Goal: Task Accomplishment & Management: Complete application form

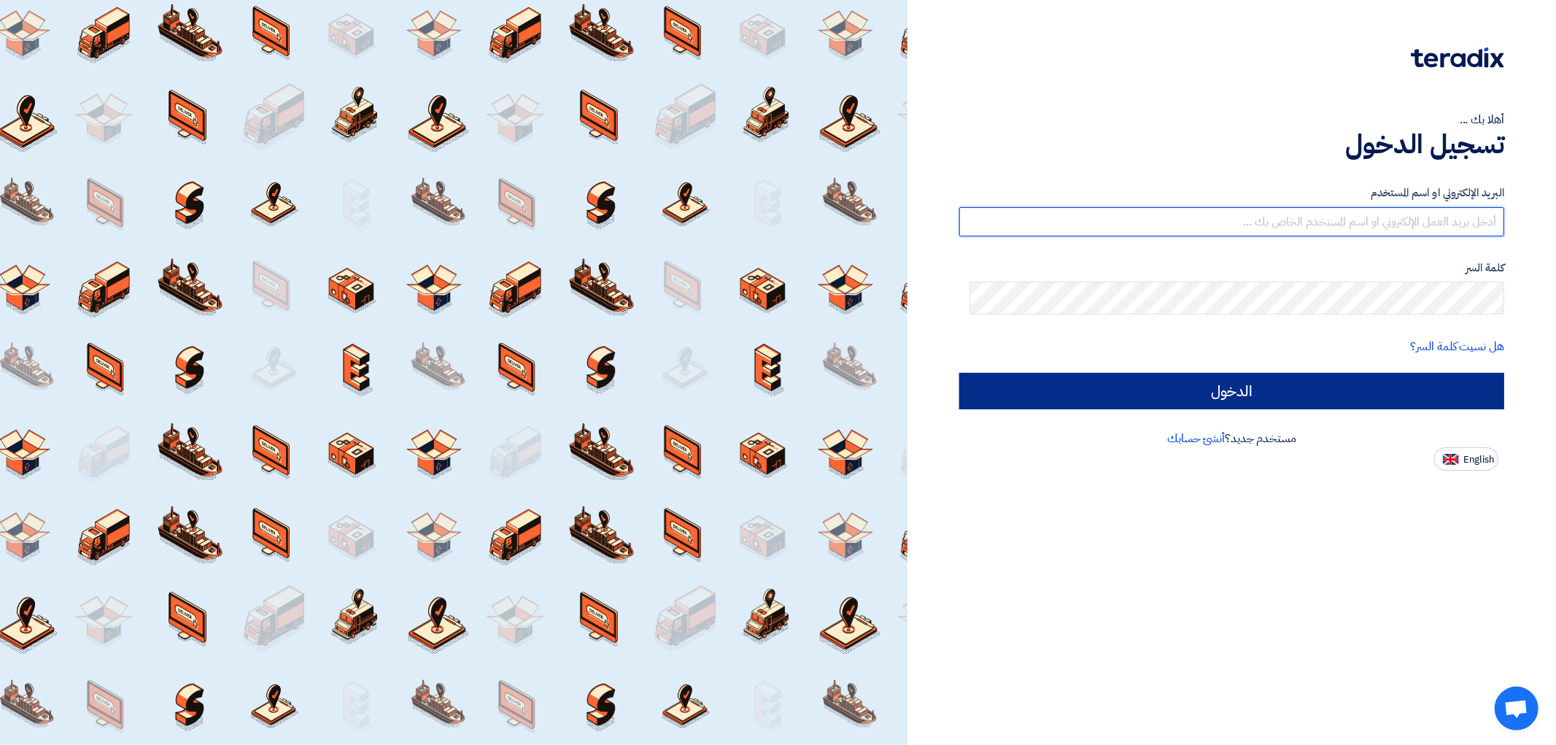
type input "[EMAIL_ADDRESS][DOMAIN_NAME]"
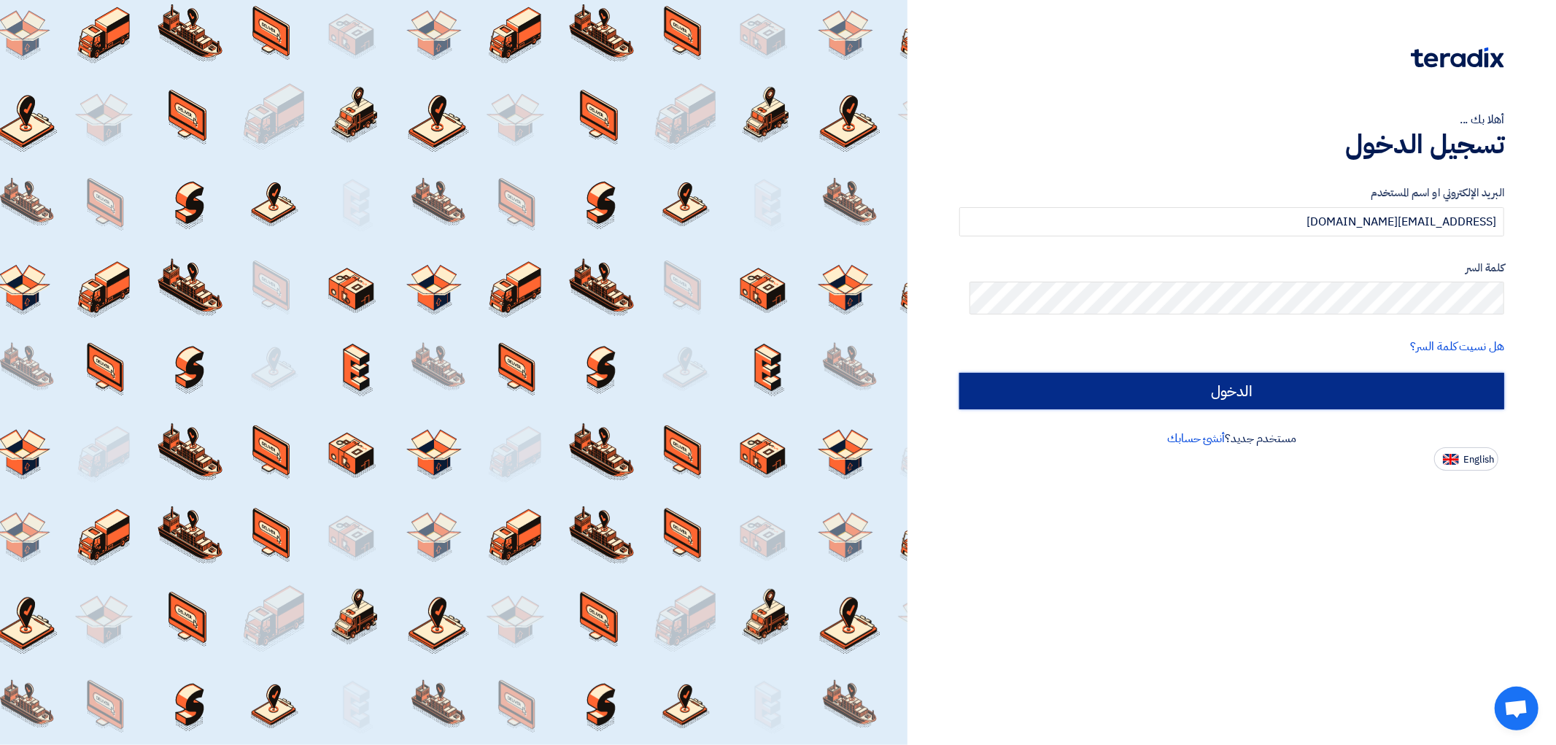
click at [1257, 409] on input "الدخول" at bounding box center [1231, 391] width 545 height 36
type input "Sign in"
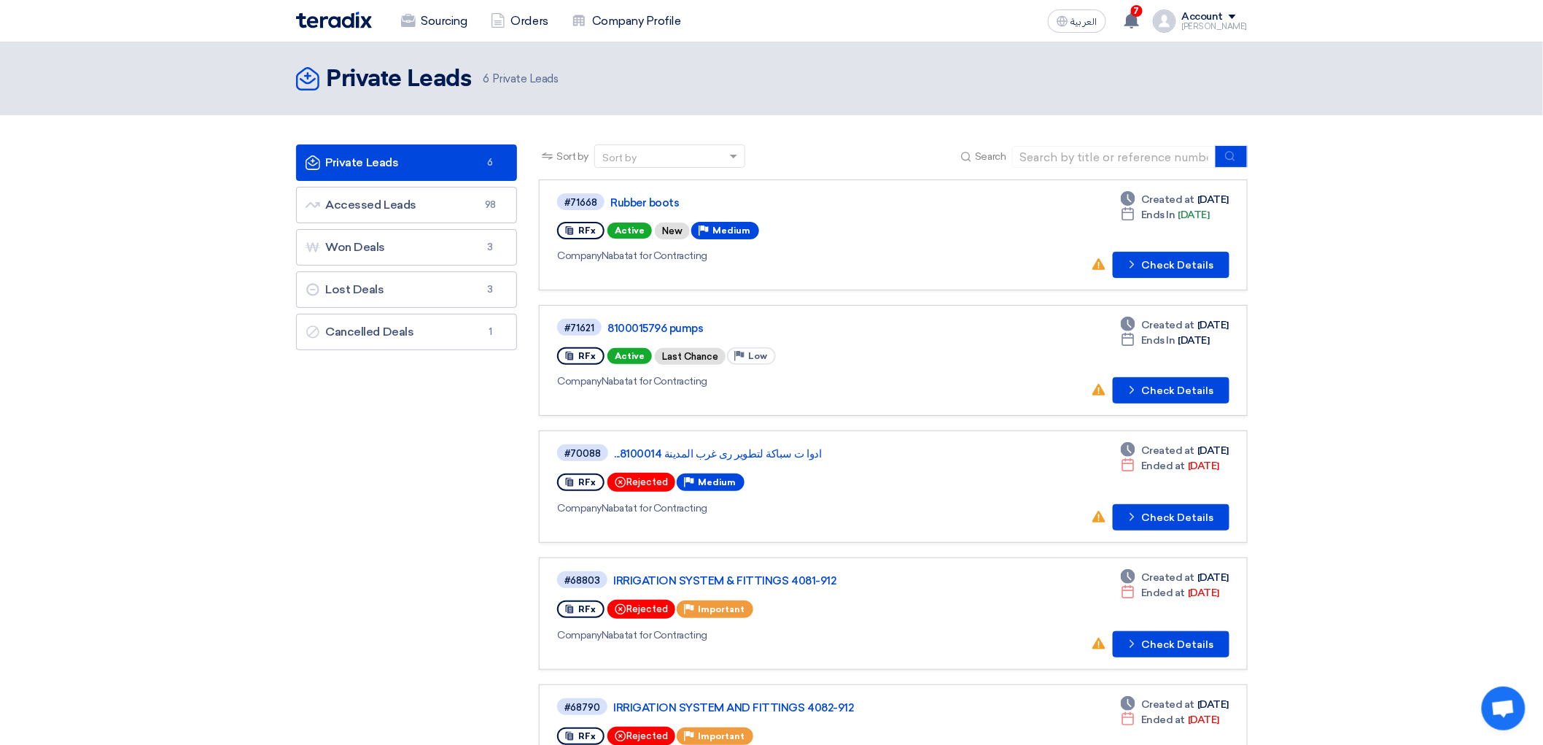
click at [828, 263] on div "Company Nabatat for Contracting" at bounding box center [767, 255] width 421 height 15
click at [1230, 278] on button "Check details Check Details" at bounding box center [1171, 265] width 117 height 26
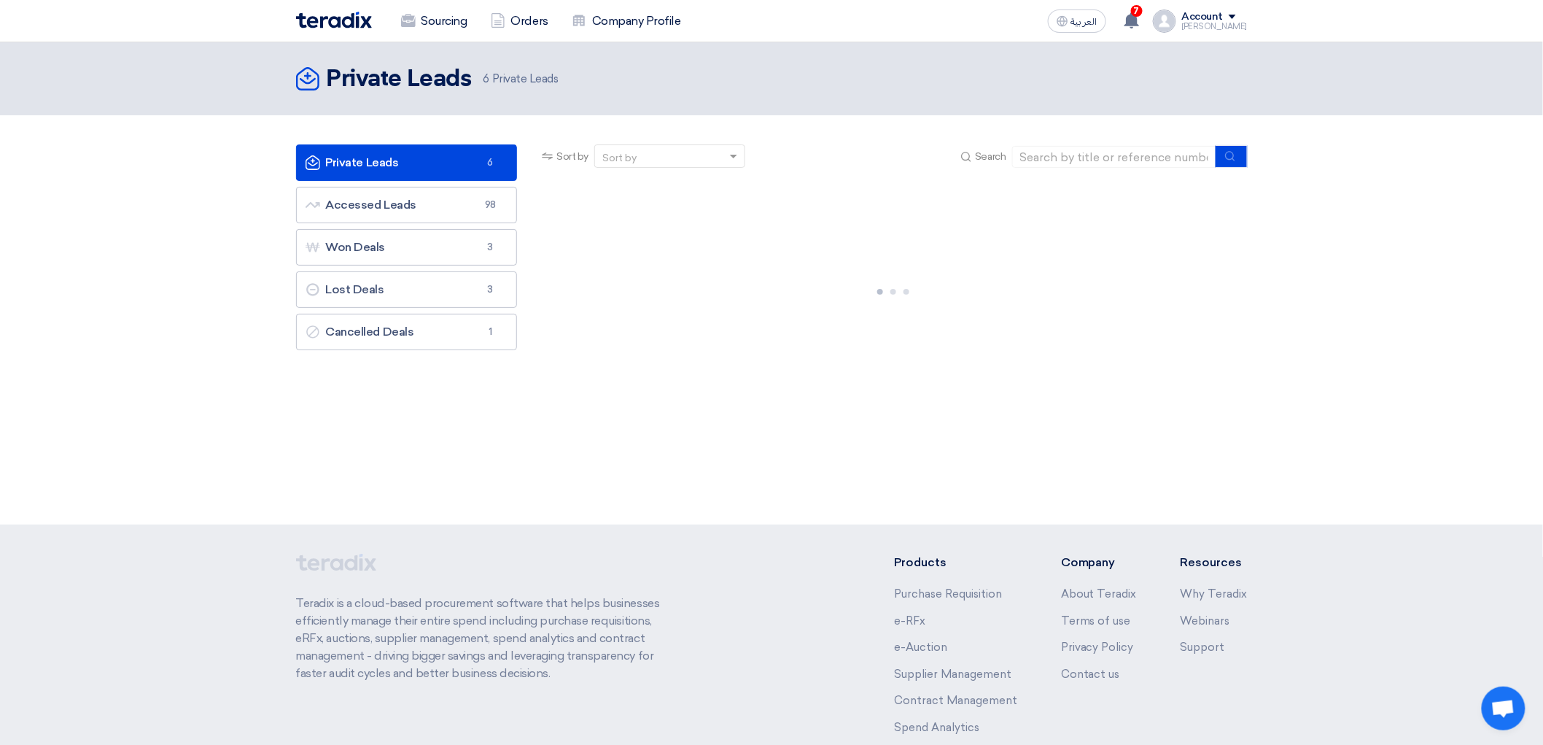
click at [350, 177] on link "Private Leads Private Leads 6" at bounding box center [407, 162] width 222 height 36
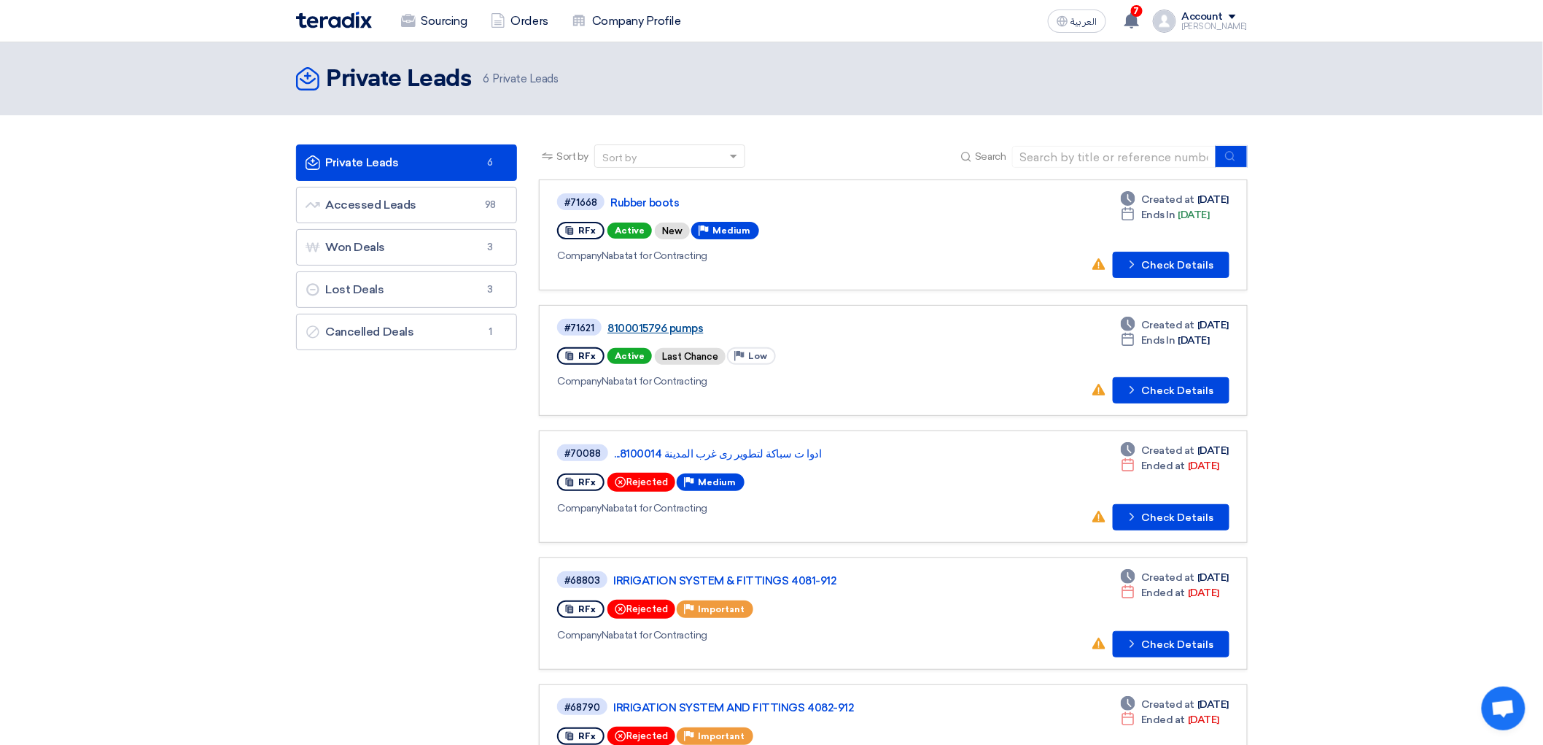
click at [660, 335] on link "8100015796 pumps" at bounding box center [789, 328] width 365 height 13
click at [611, 209] on link "Rubber boots" at bounding box center [792, 202] width 365 height 13
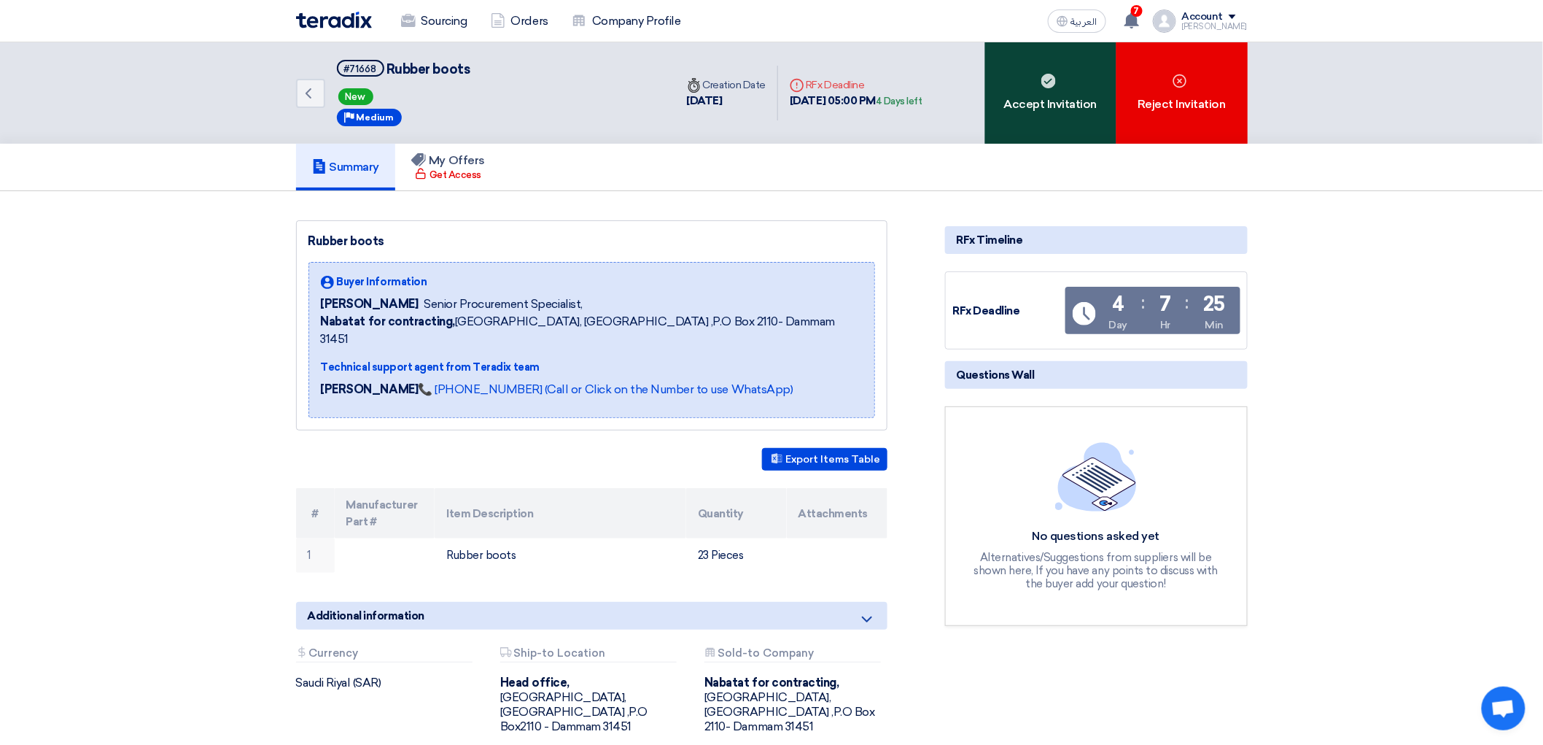
click at [1114, 119] on div "Accept Invitation" at bounding box center [1050, 92] width 131 height 101
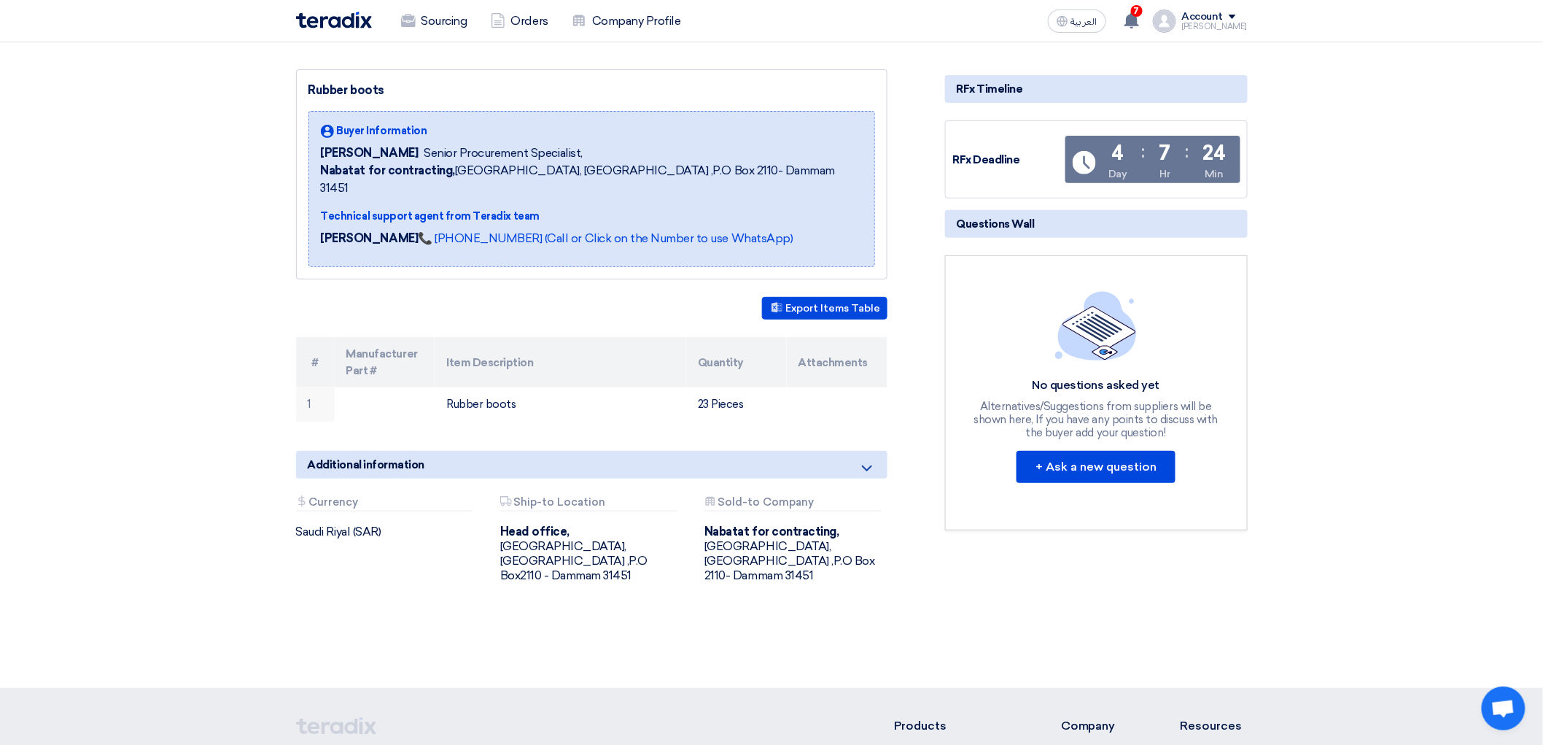
scroll to position [324, 0]
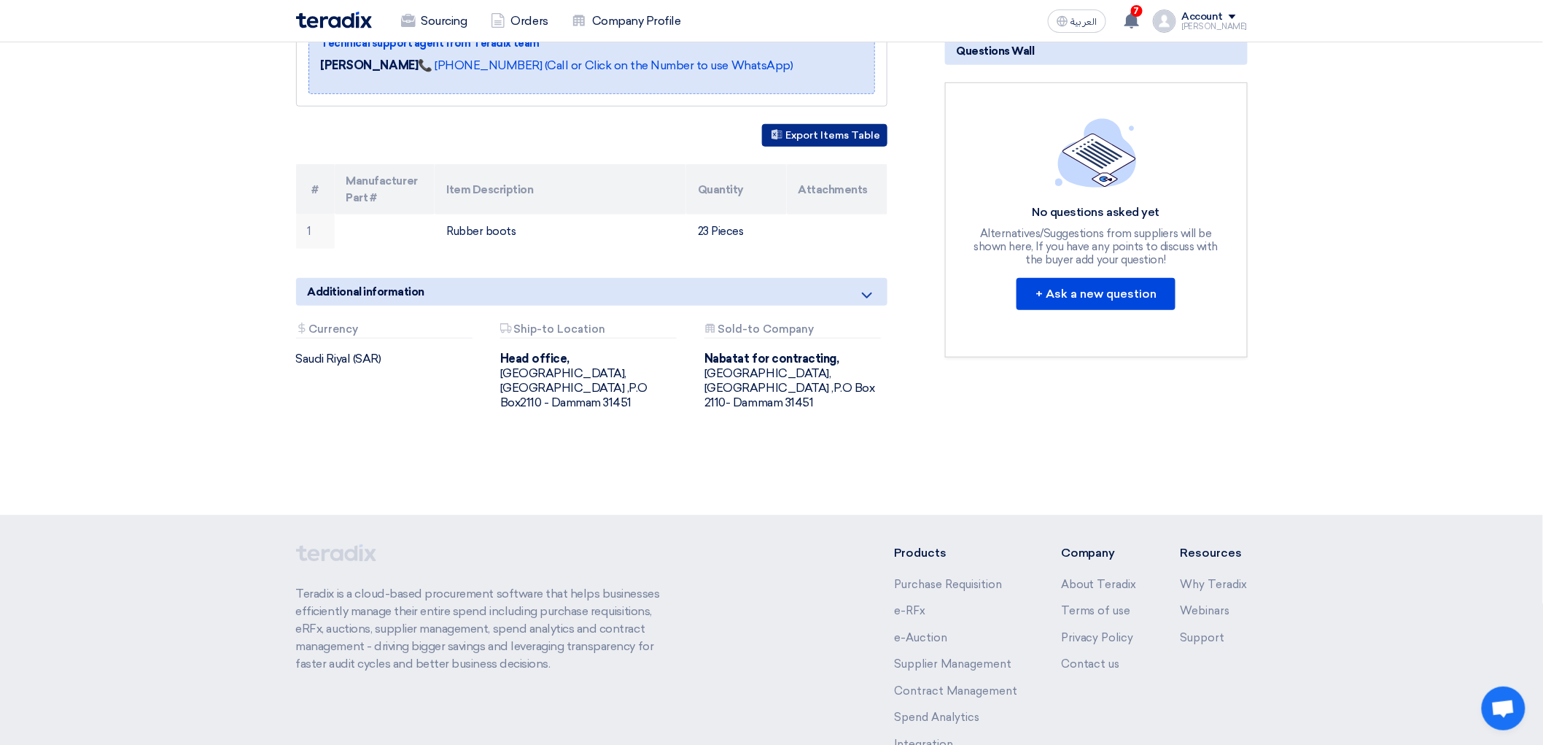
click at [798, 147] on button "Export Items Table" at bounding box center [824, 135] width 125 height 23
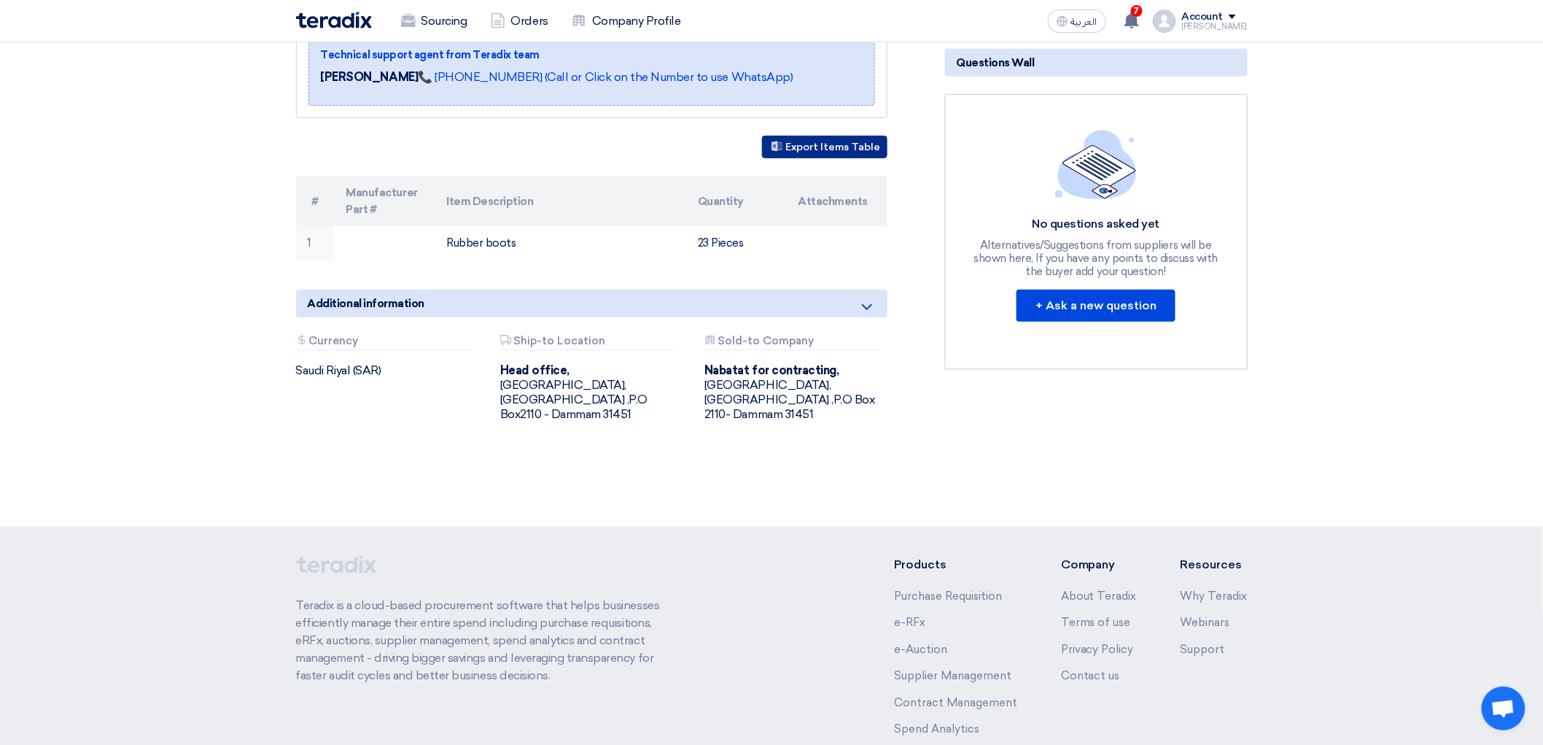
scroll to position [0, 0]
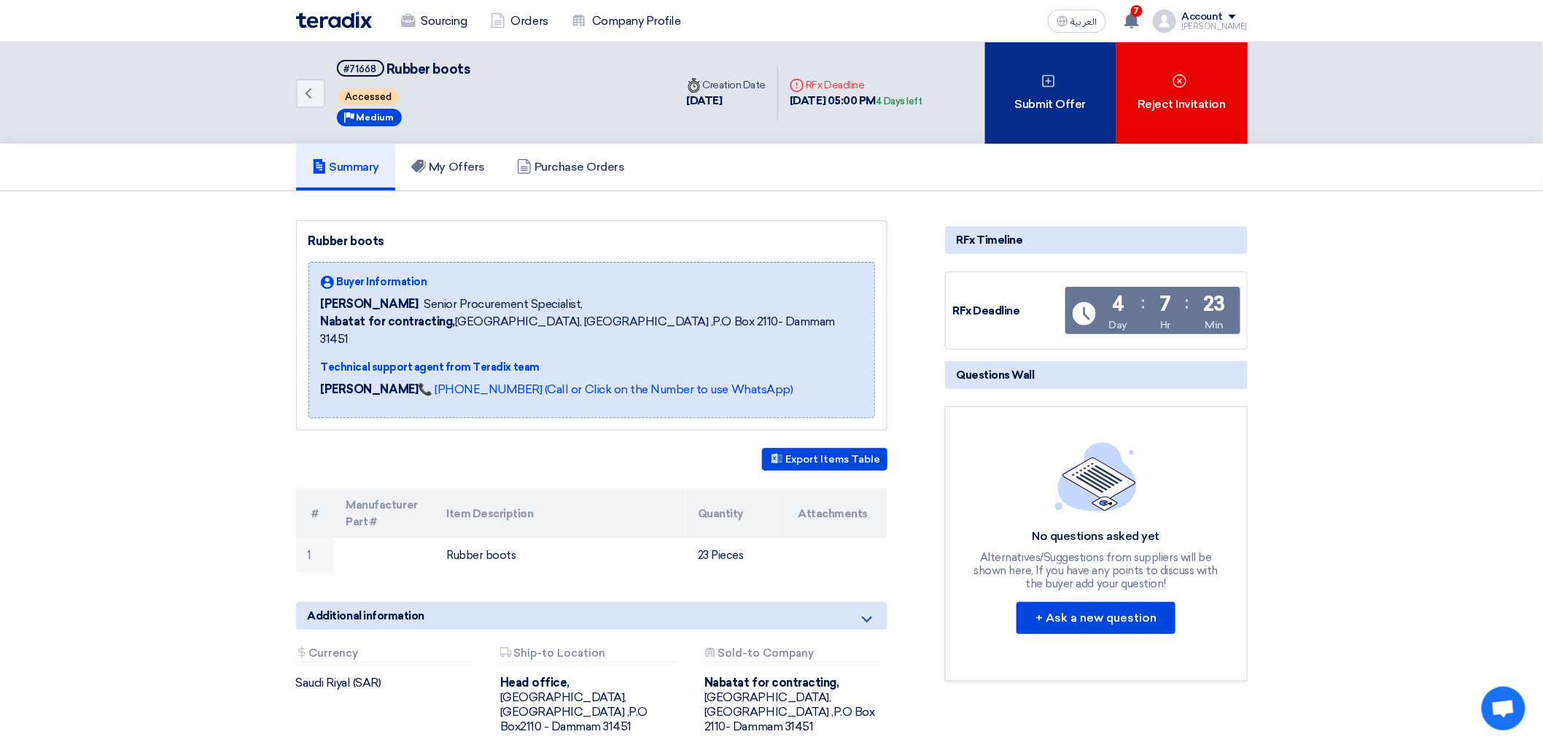
click at [1114, 102] on div "Submit Offer" at bounding box center [1050, 92] width 131 height 101
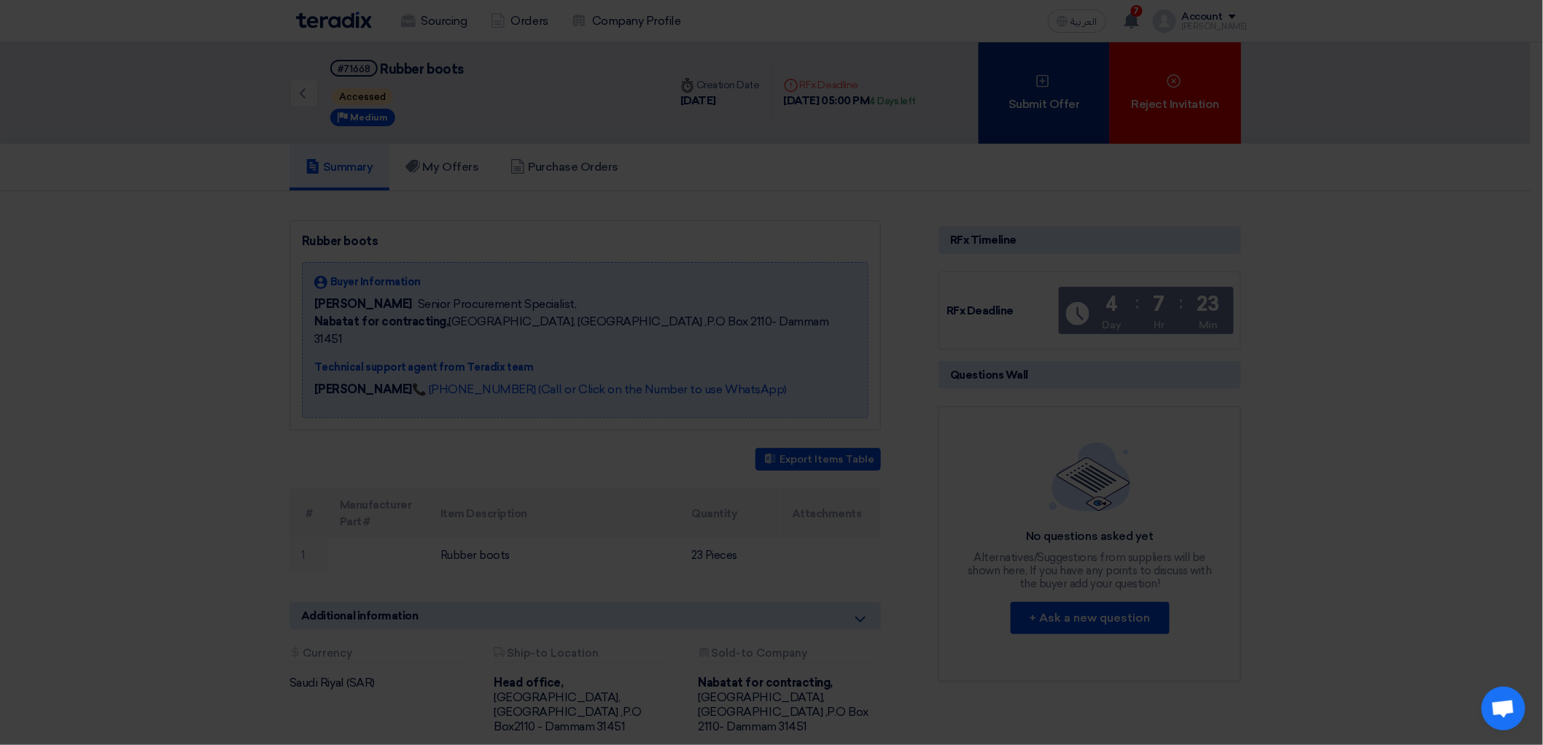
click at [1114, 102] on div "Submit a new offer for this request Start a new offer submission from scratch" at bounding box center [771, 141] width 802 height 208
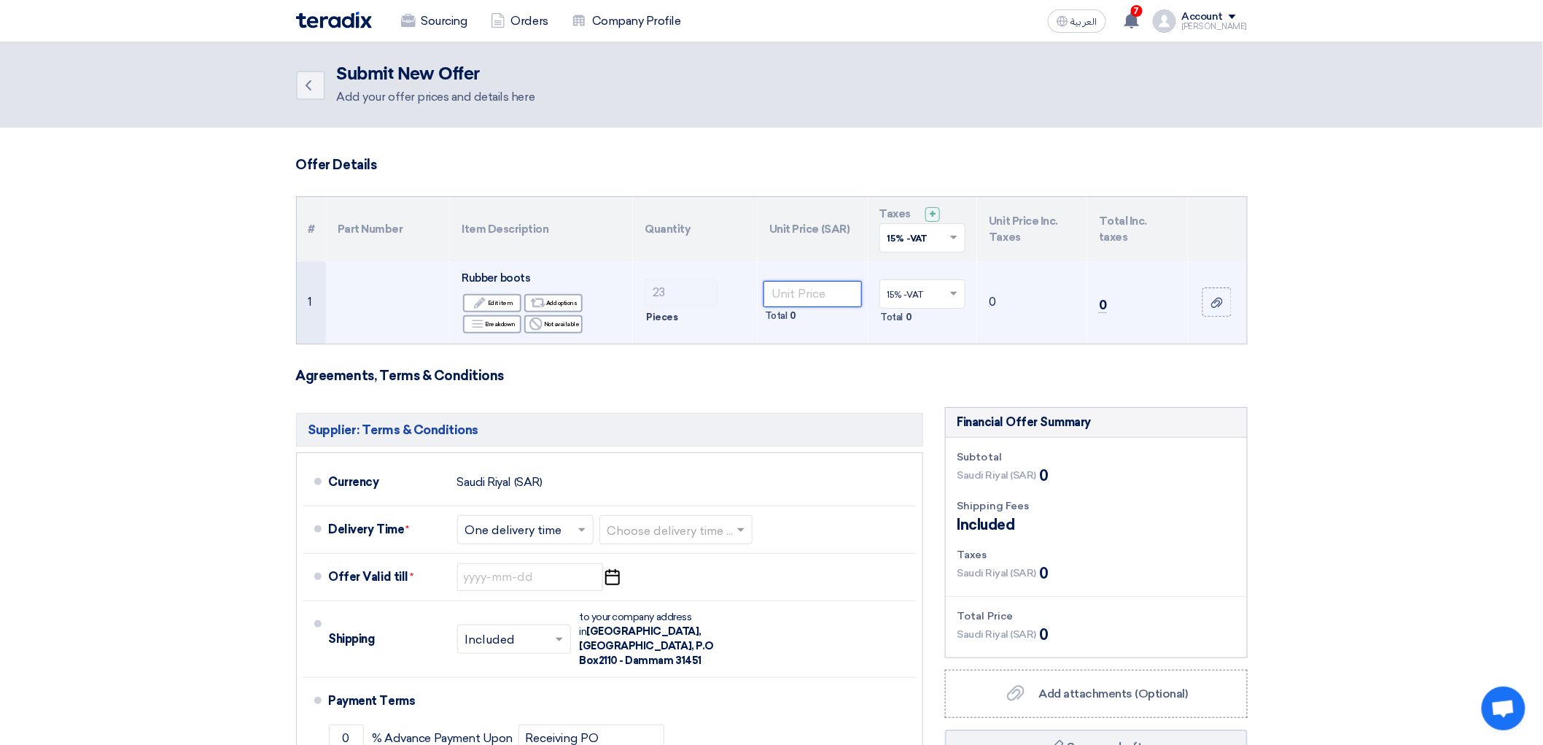
click at [795, 307] on input "number" at bounding box center [813, 294] width 98 height 26
click at [859, 307] on input "number" at bounding box center [813, 294] width 98 height 26
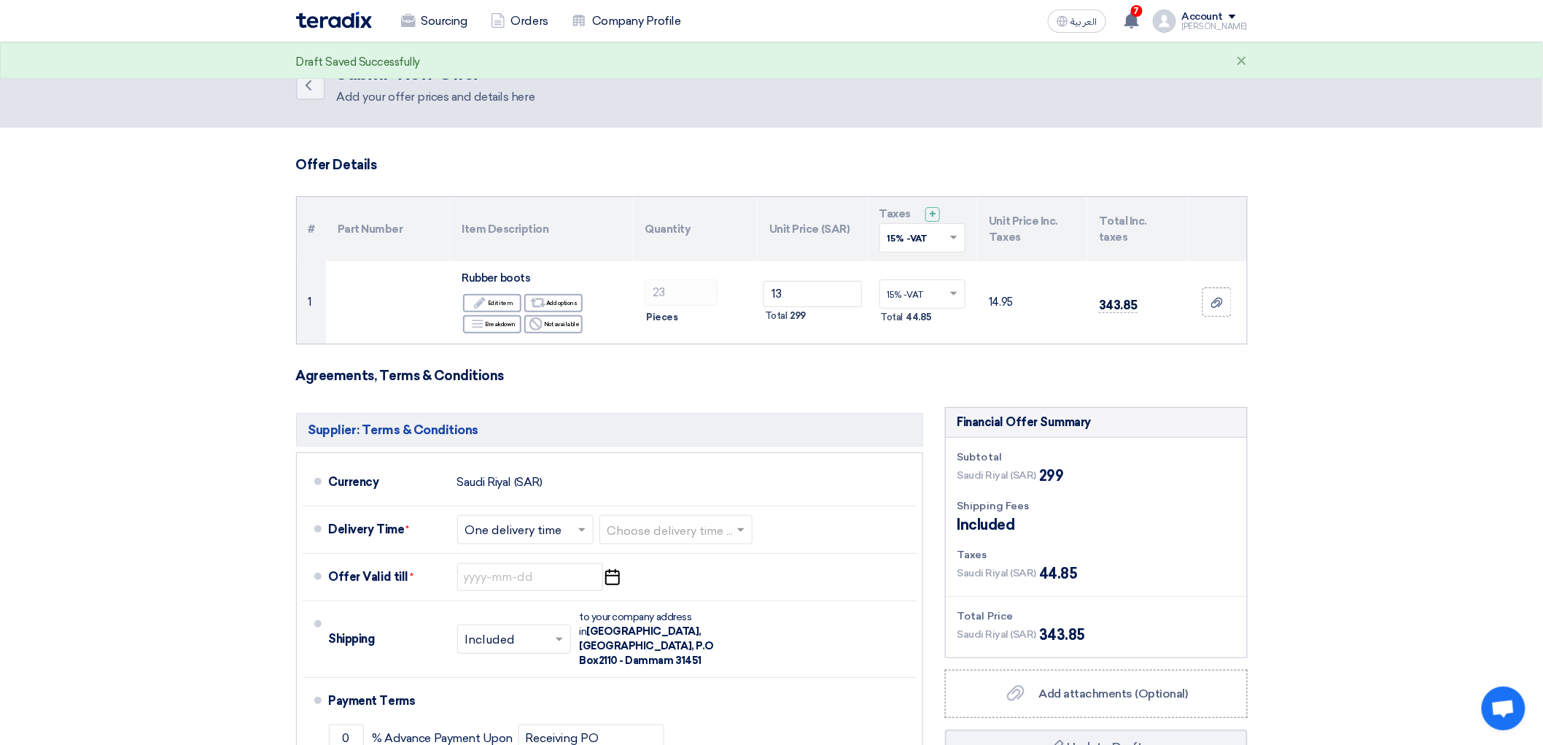
click at [766, 432] on form "Offer Details # Part Number Item Description Quantity Unit Price (SAR) Taxes + …" at bounding box center [772, 535] width 952 height 756
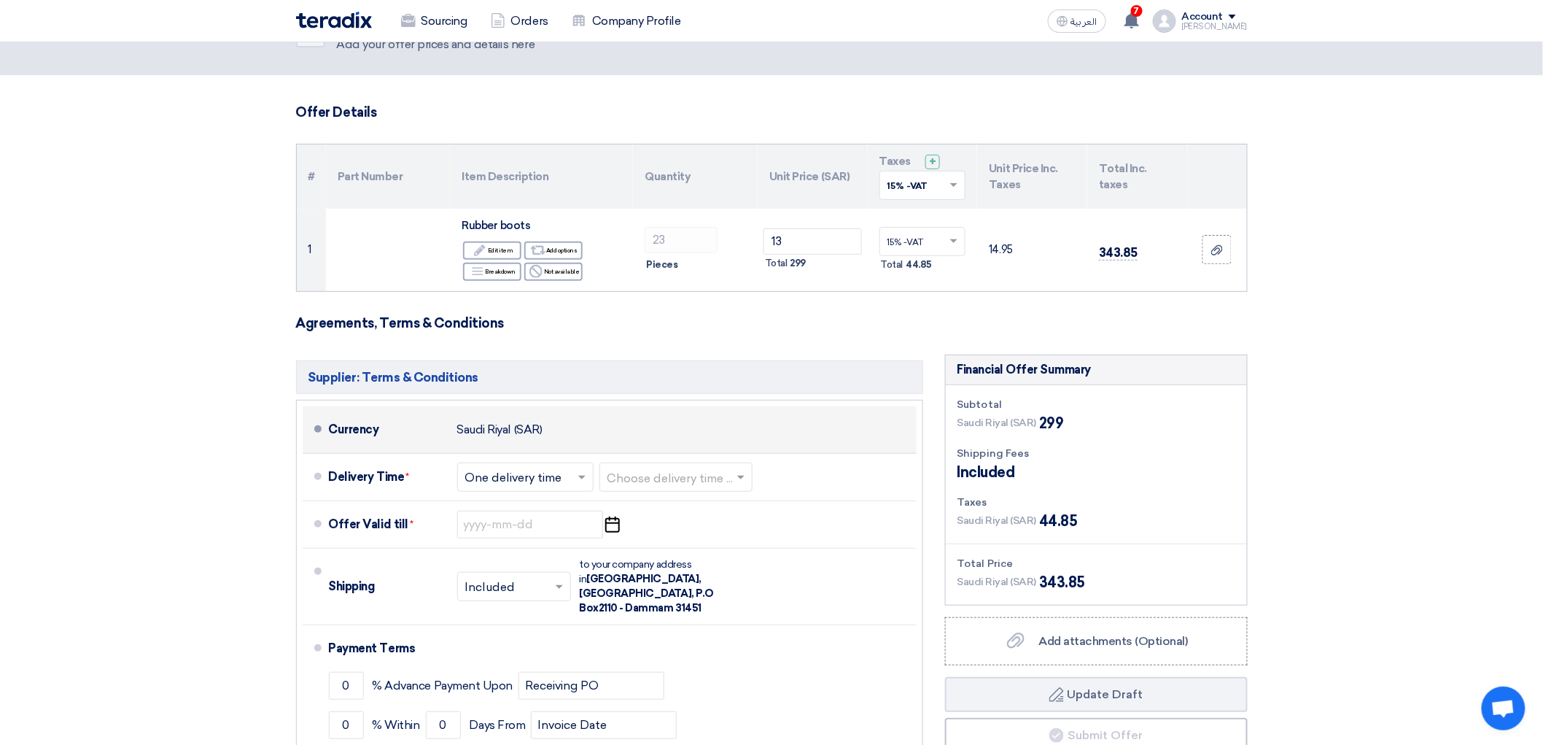
scroll to position [81, 0]
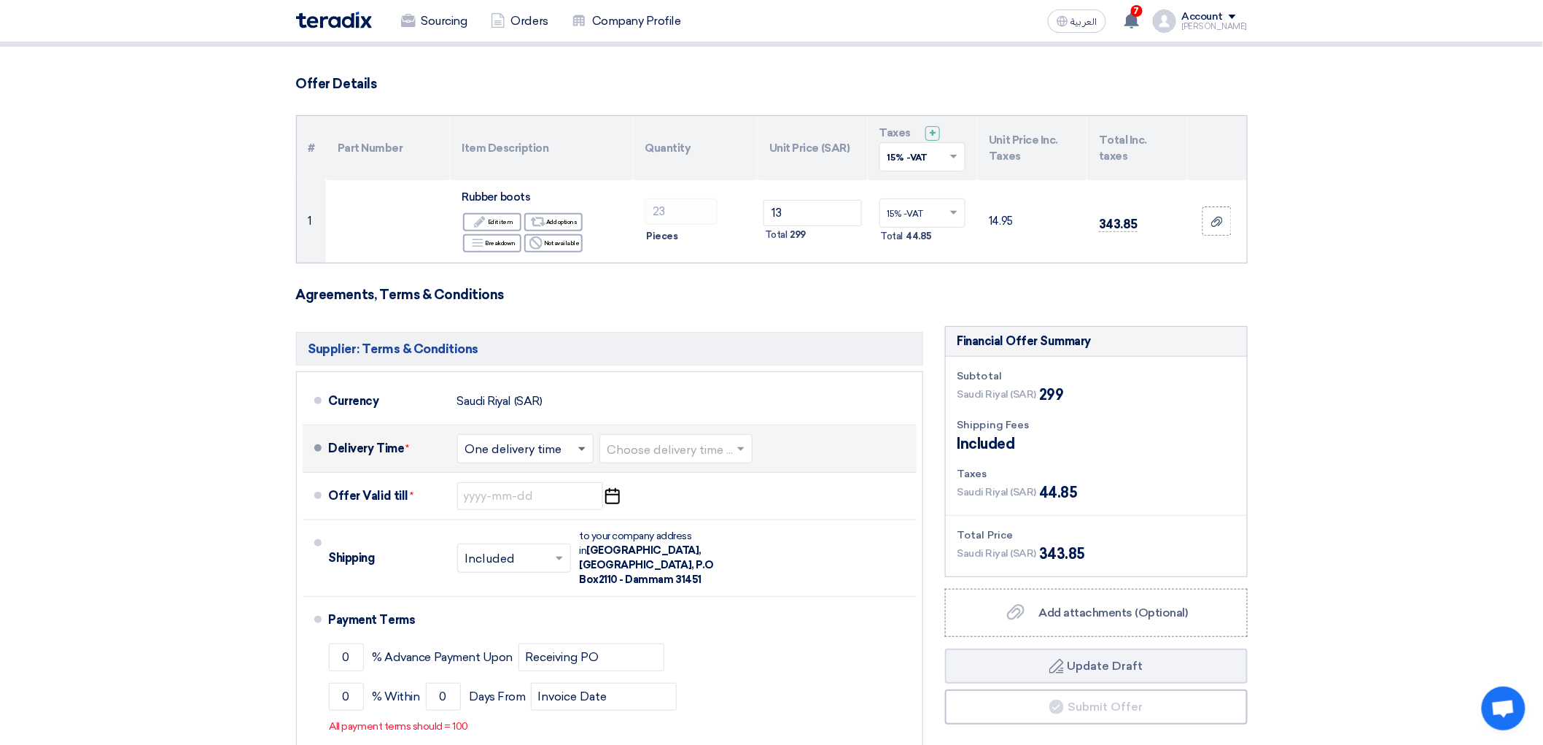
click at [578, 452] on span at bounding box center [581, 449] width 7 height 5
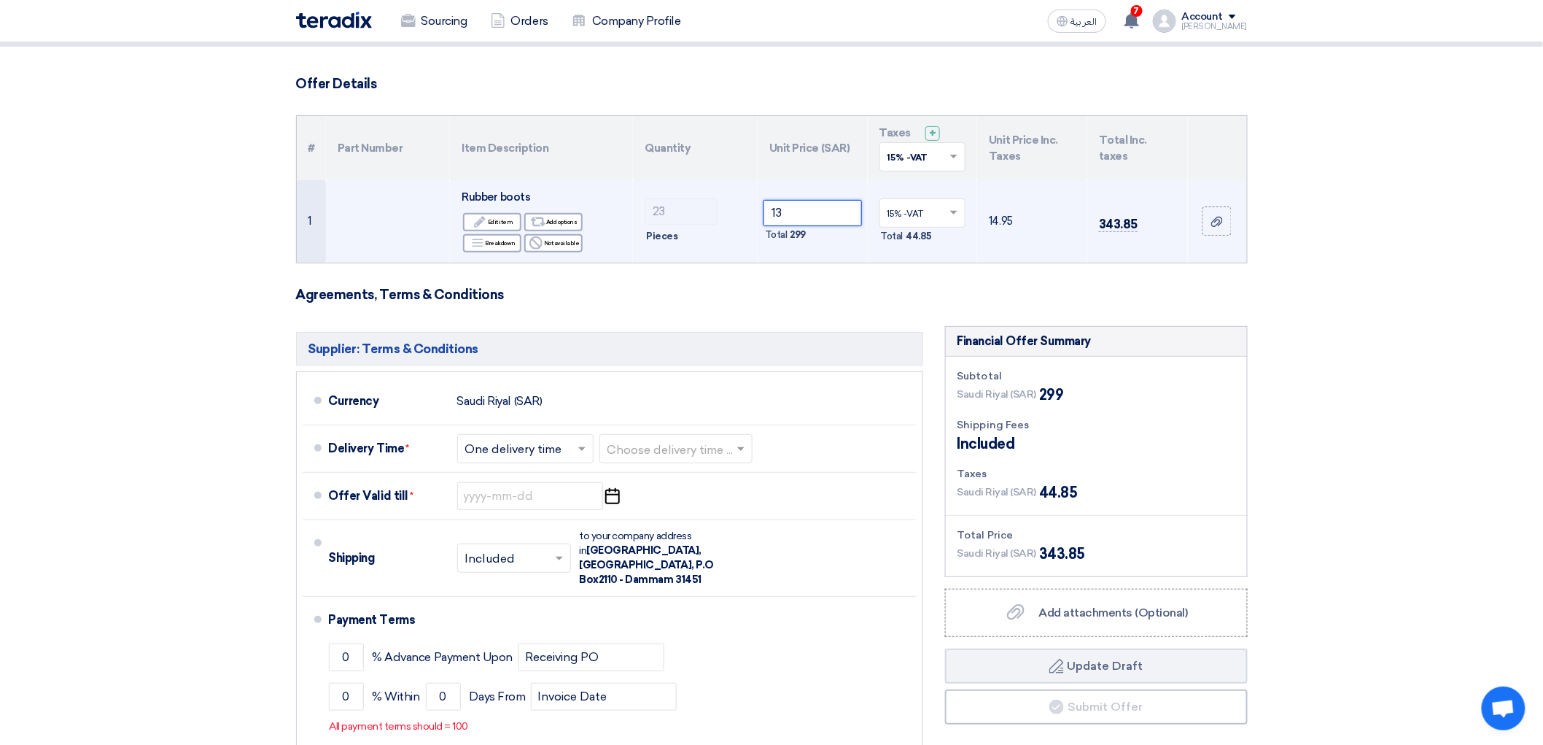
drag, startPoint x: 814, startPoint y: 258, endPoint x: 759, endPoint y: 290, distance: 63.0
click at [759, 263] on td "13 Total 299" at bounding box center [813, 221] width 110 height 82
click at [802, 226] on input "13" at bounding box center [813, 213] width 98 height 26
click at [784, 226] on input "13" at bounding box center [813, 213] width 98 height 26
click at [783, 226] on input "13" at bounding box center [813, 213] width 98 height 26
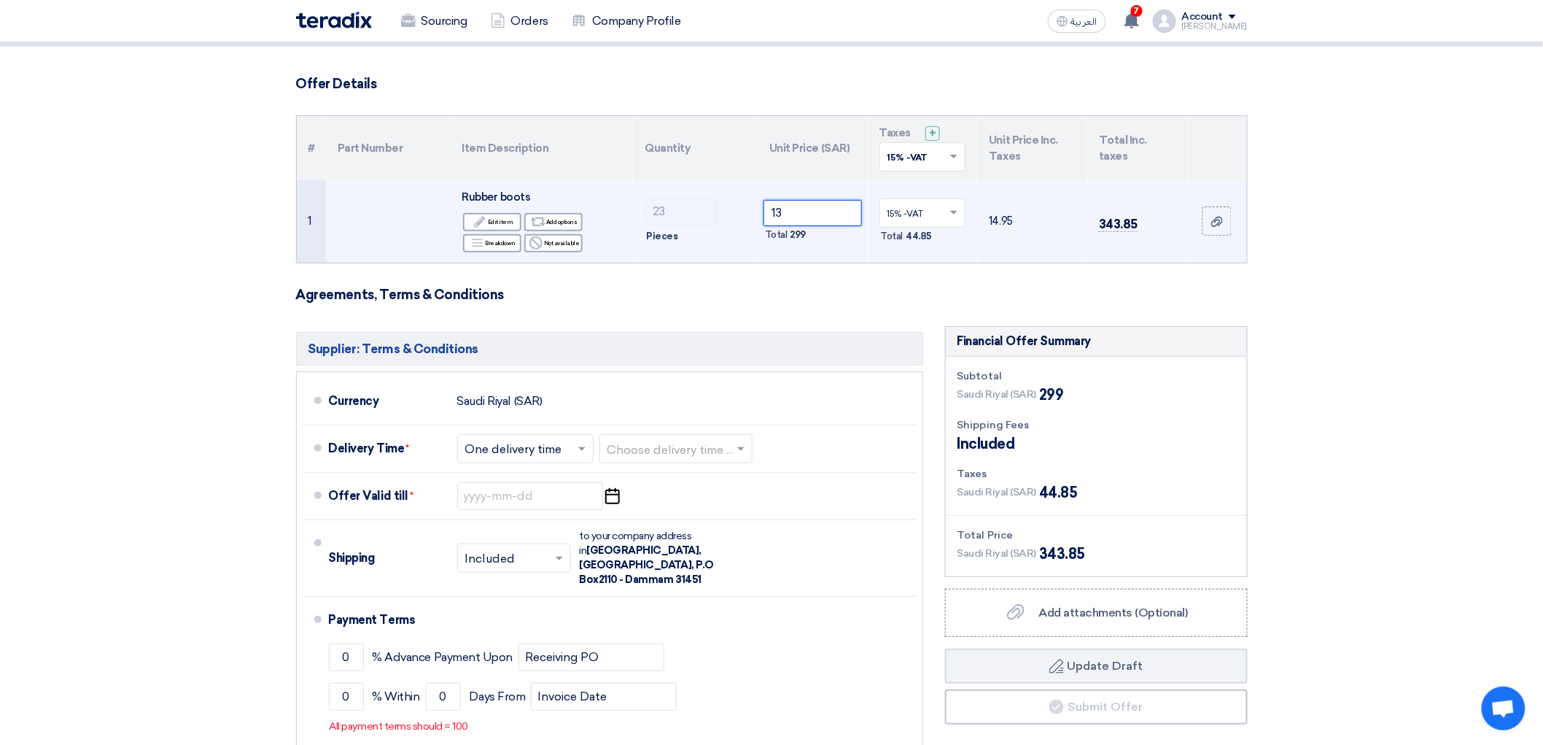
click at [783, 226] on input "13" at bounding box center [813, 213] width 98 height 26
click at [790, 226] on input "13" at bounding box center [813, 213] width 98 height 26
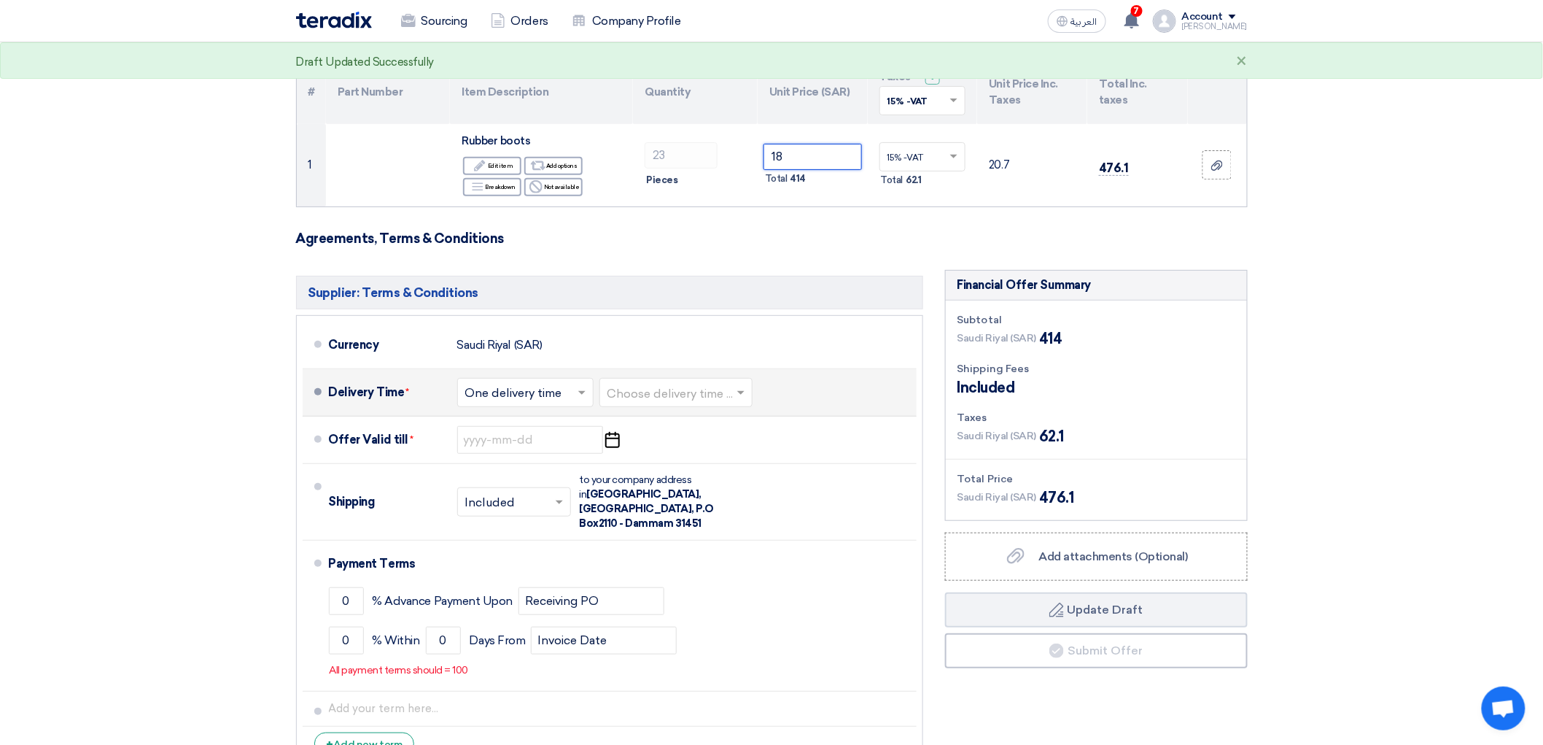
scroll to position [162, 0]
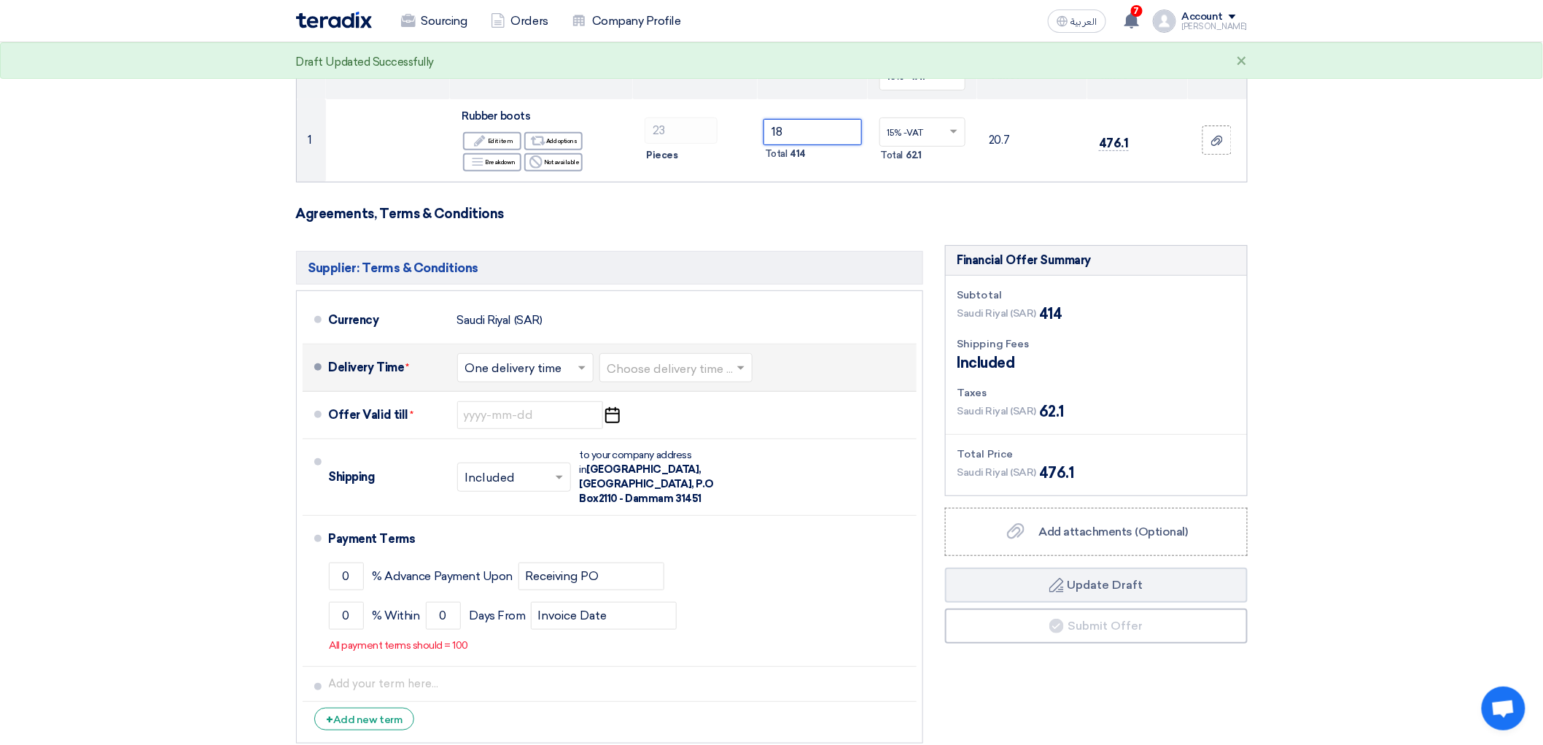
type input "18"
click at [575, 375] on span at bounding box center [584, 367] width 18 height 15
click at [521, 379] on input "text" at bounding box center [526, 368] width 122 height 21
click at [658, 379] on input "text" at bounding box center [676, 368] width 139 height 21
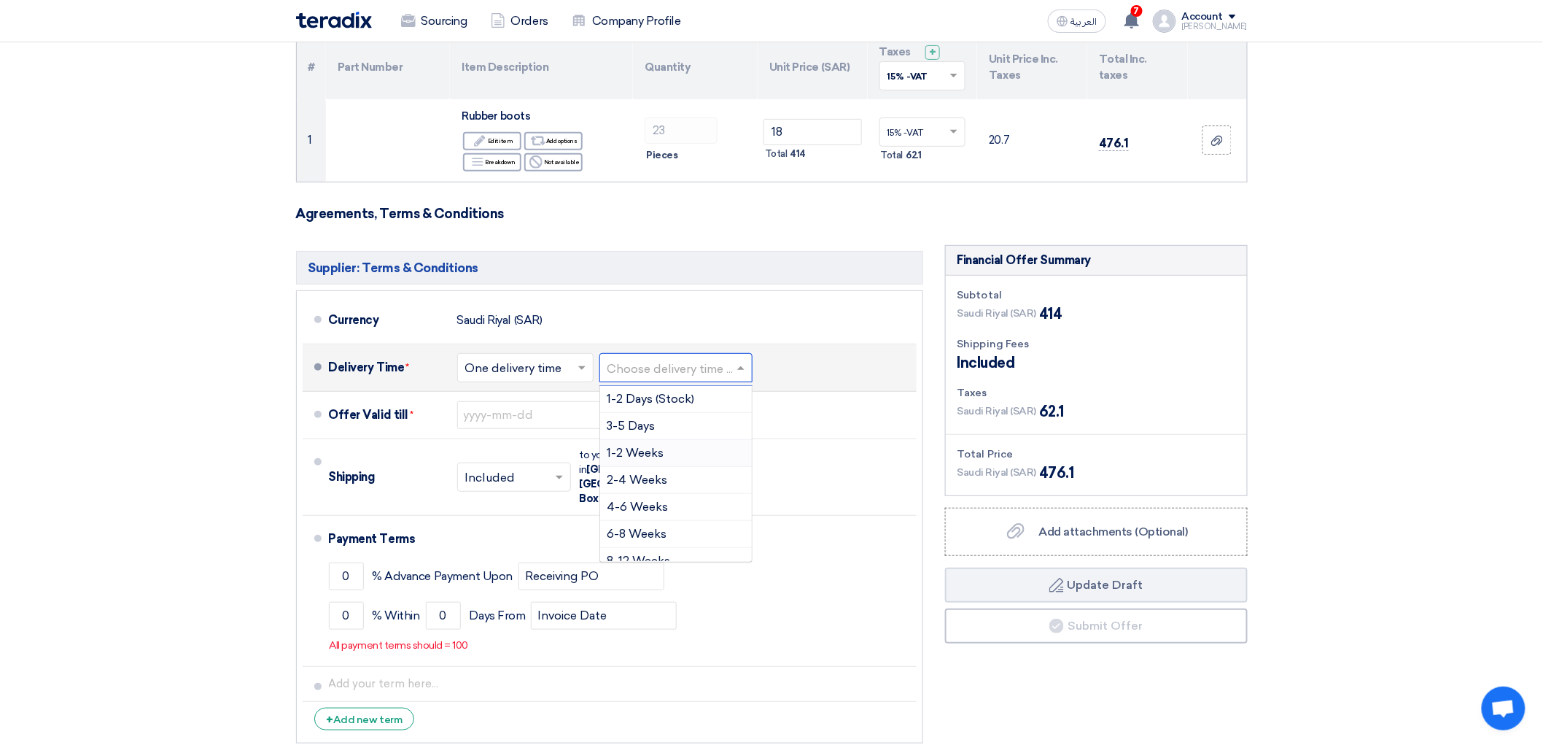
click at [621, 459] on span "1-2 Weeks" at bounding box center [635, 453] width 57 height 14
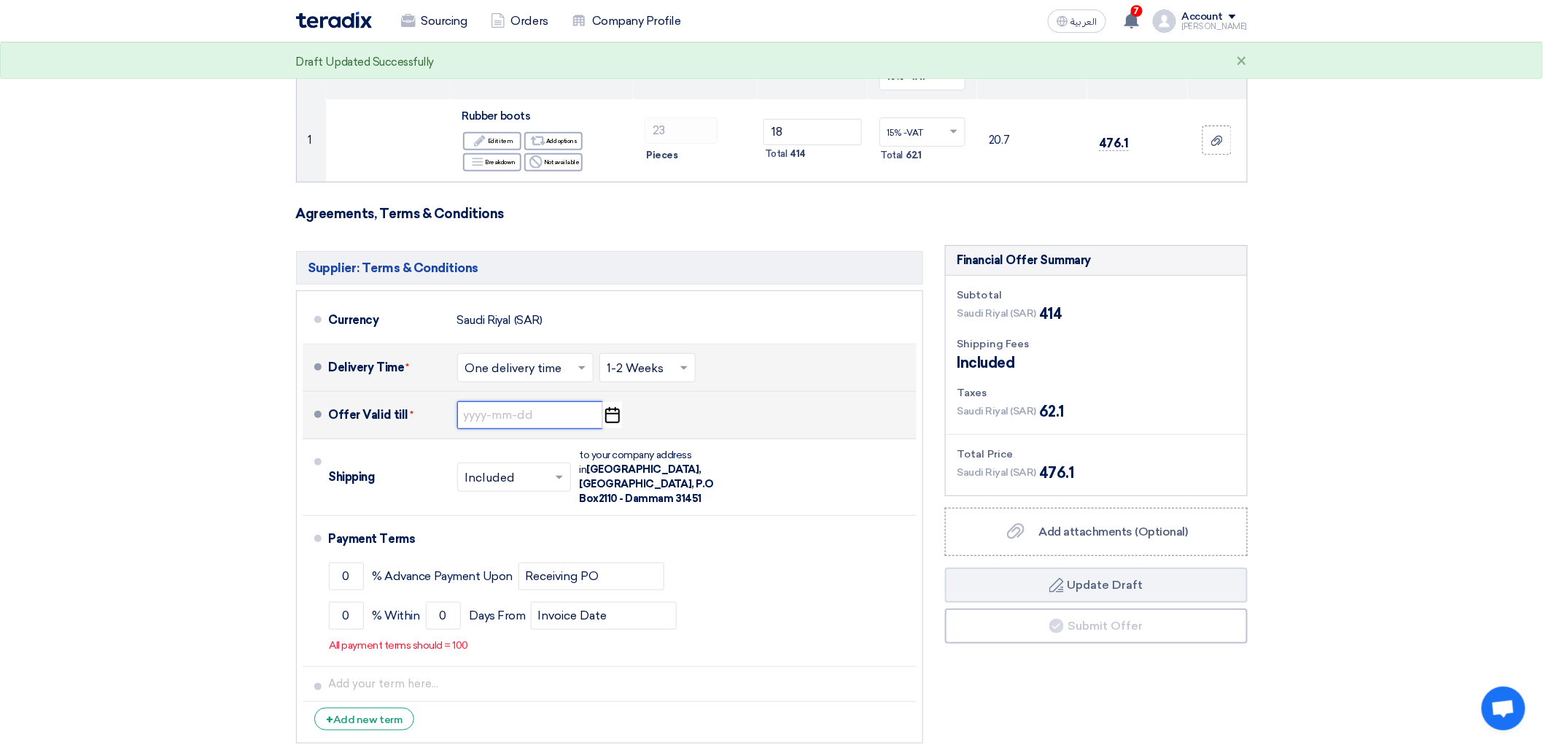
click at [468, 429] on input at bounding box center [530, 415] width 146 height 28
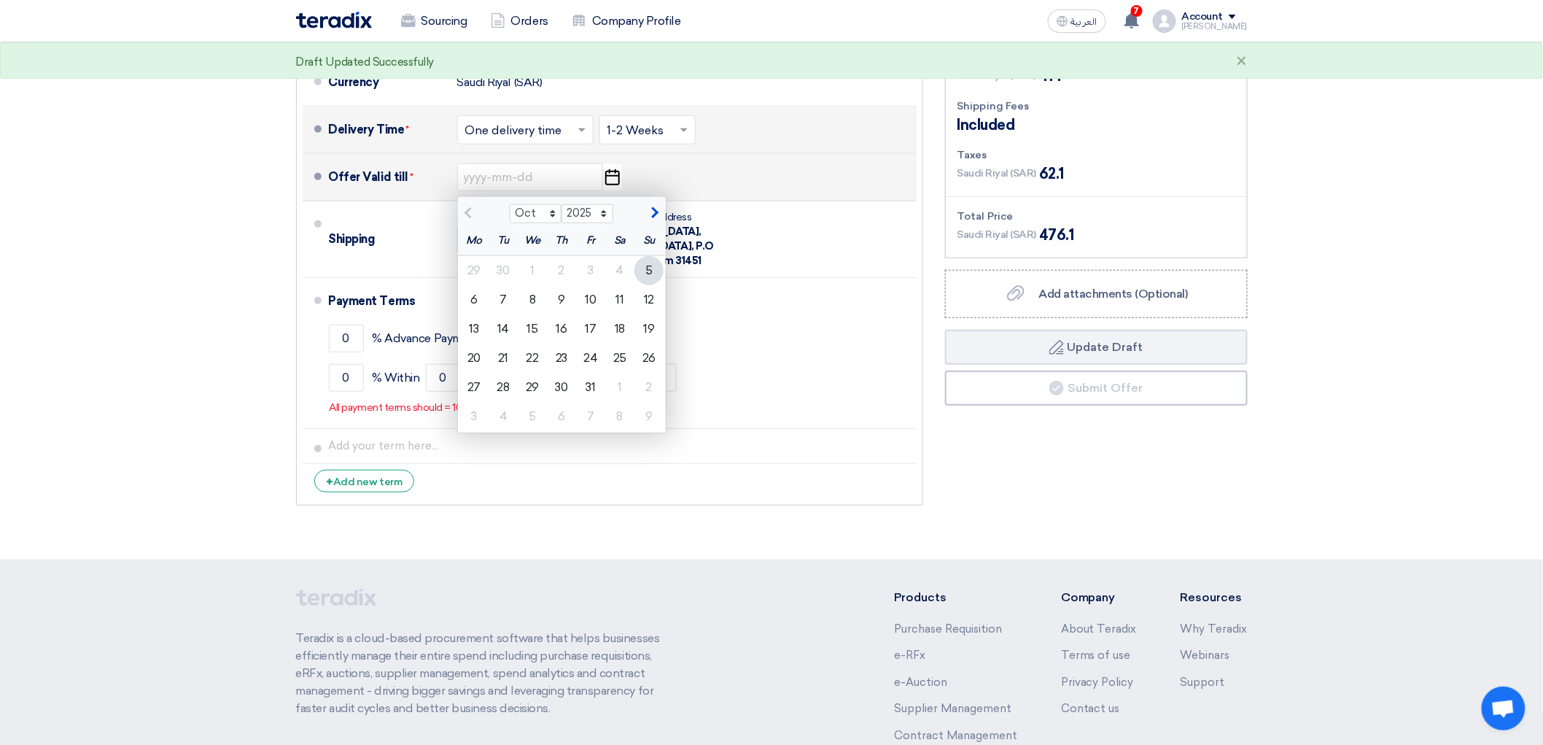
scroll to position [405, 0]
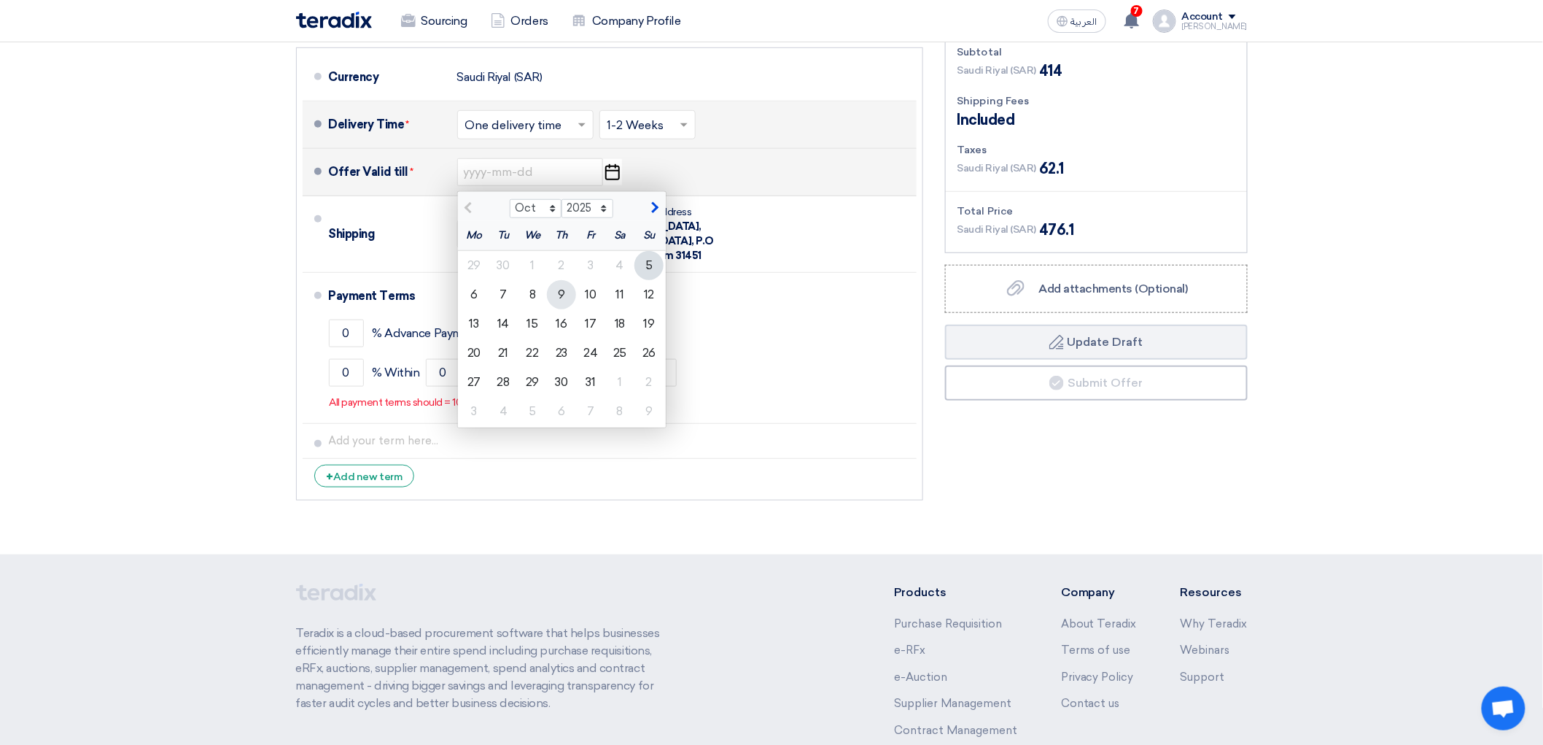
click at [547, 309] on div "9" at bounding box center [561, 294] width 29 height 29
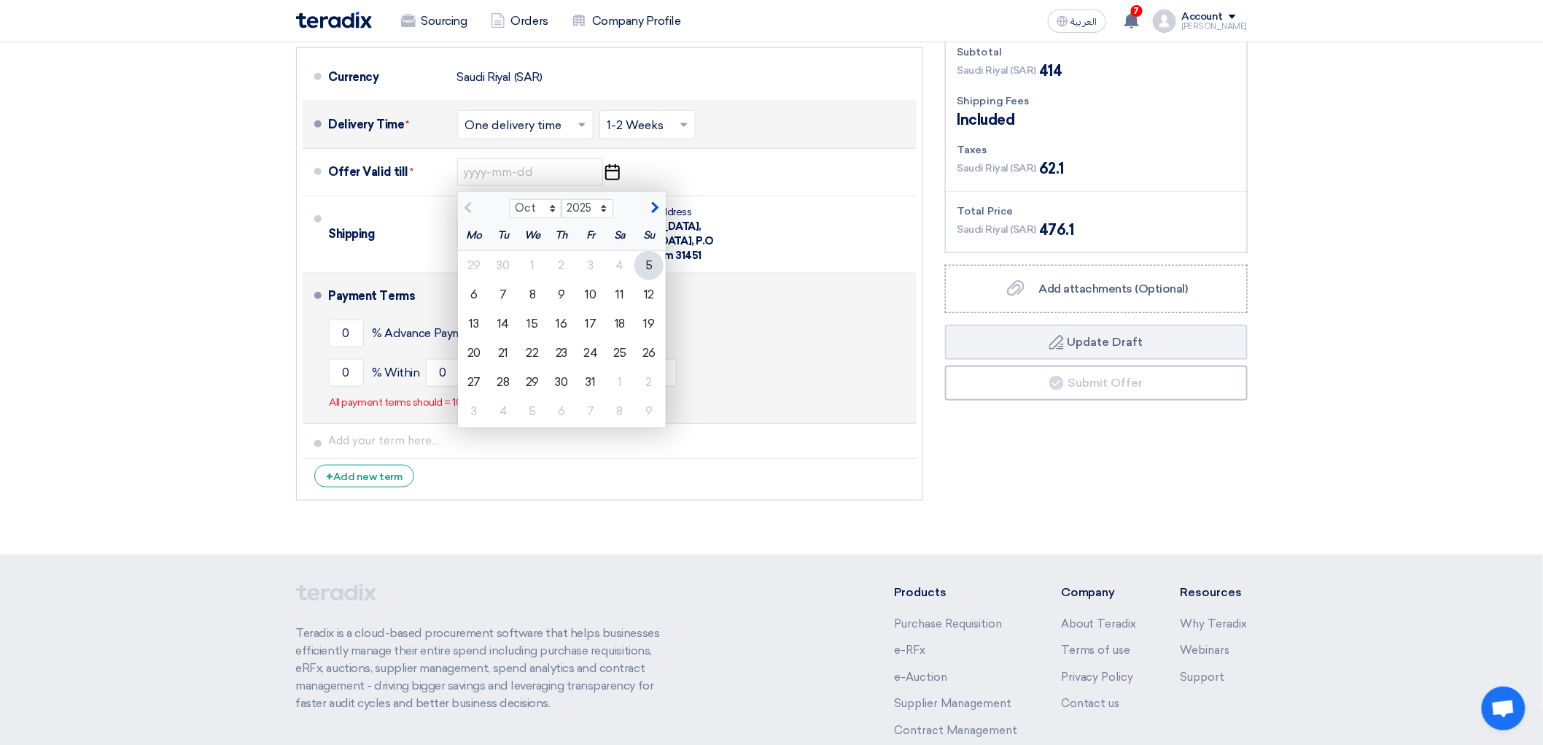
type input "[DATE]"
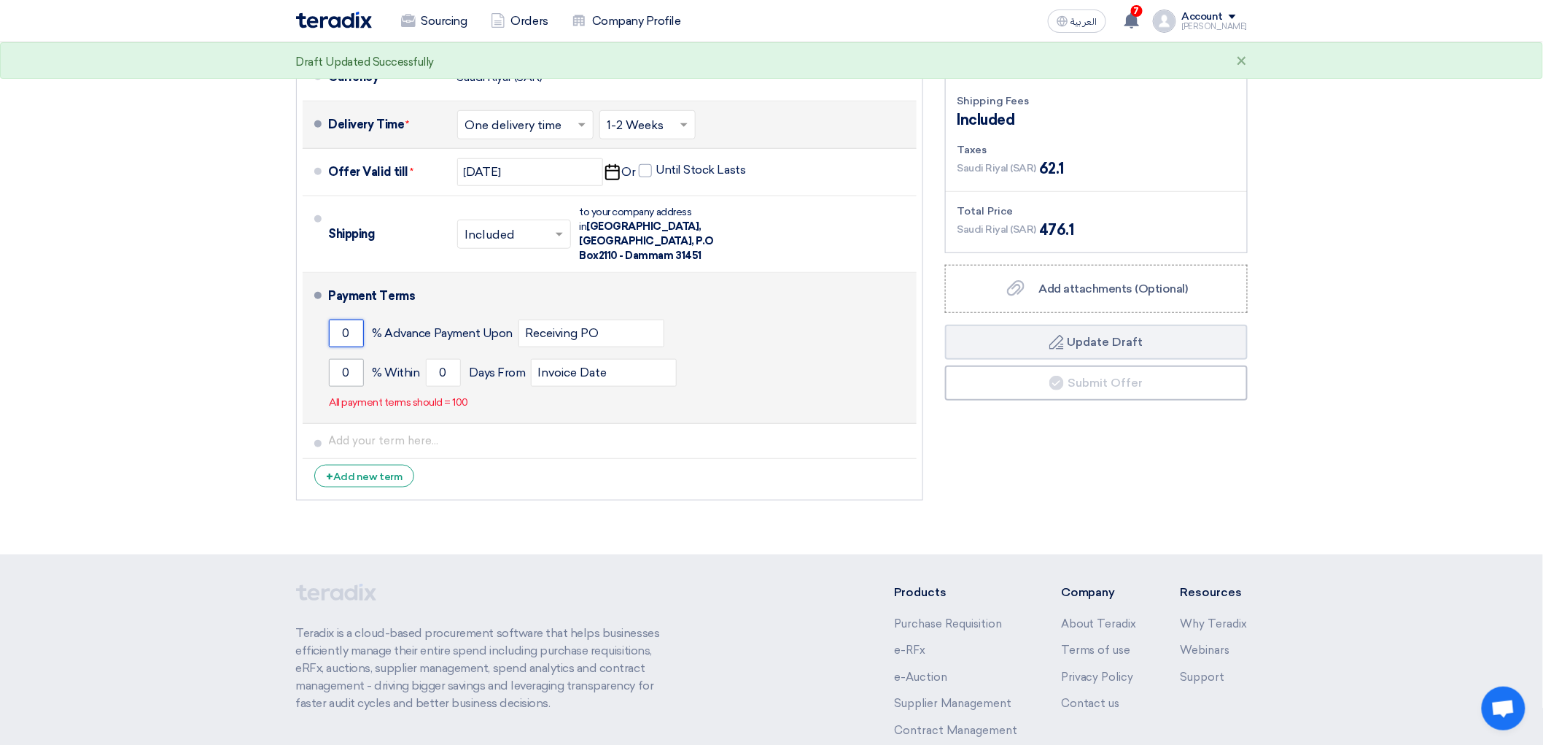
drag, startPoint x: 300, startPoint y: 410, endPoint x: 286, endPoint y: 454, distance: 46.1
click at [329, 417] on div "Payment Terms 0 % Advance Payment Upon Receiving PO 0 % Within 0 Invoice Date" at bounding box center [620, 348] width 582 height 139
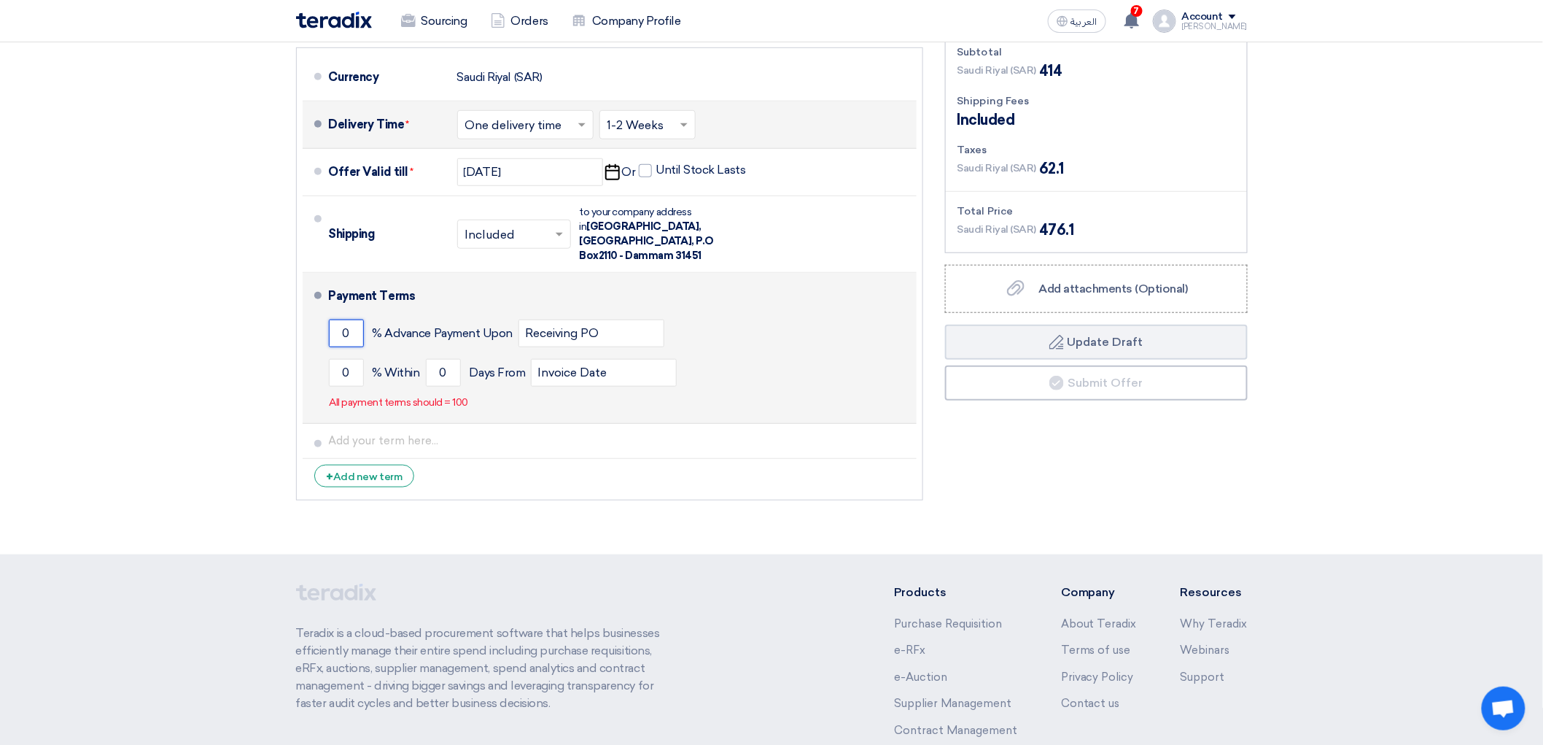
type input "5"
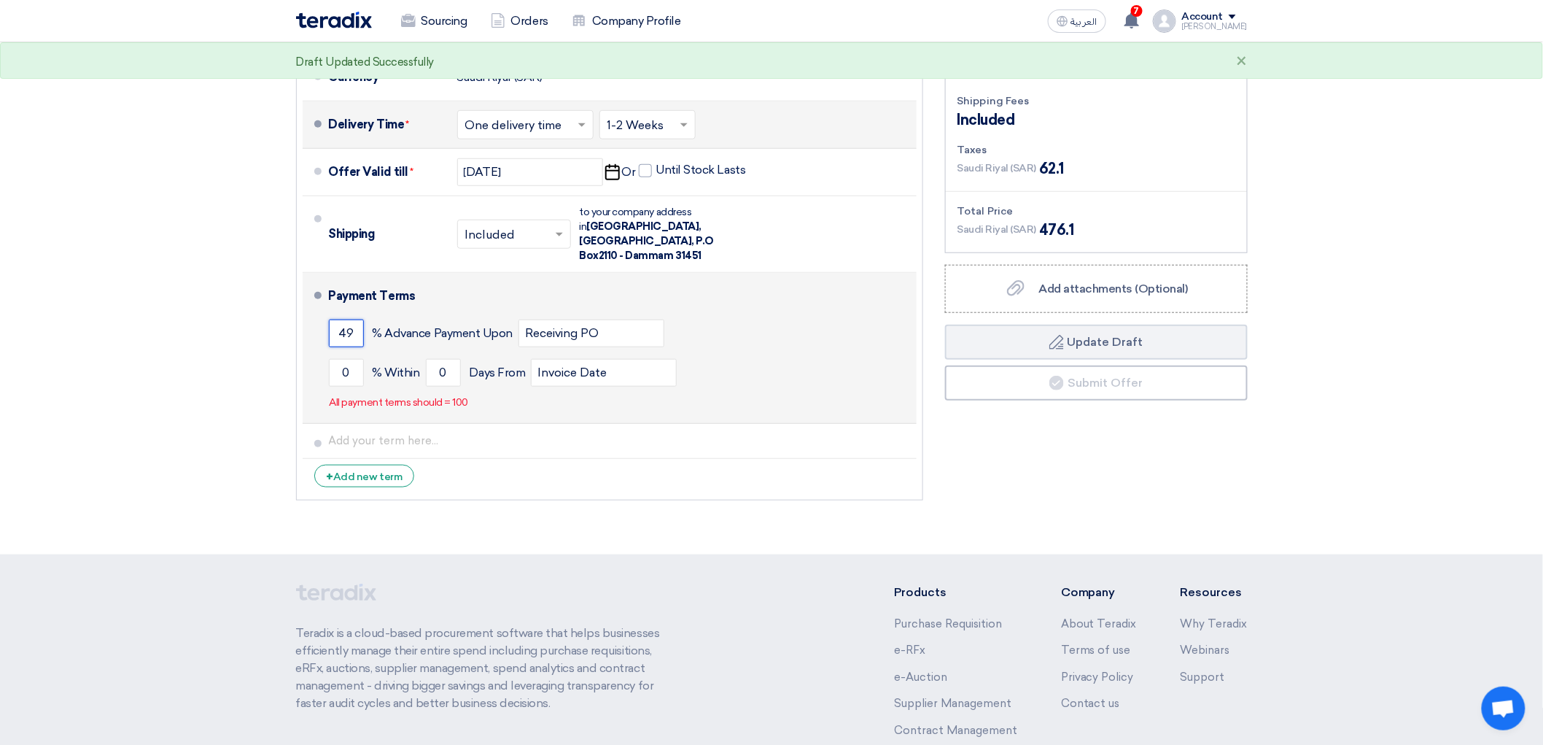
type input "50"
click at [329, 387] on input "0" at bounding box center [346, 373] width 35 height 28
drag, startPoint x: 300, startPoint y: 453, endPoint x: 268, endPoint y: 473, distance: 38.3
click at [303, 424] on li "Payment Terms 50 % Advance Payment Upon Receiving PO 0 % Within 0" at bounding box center [610, 348] width 614 height 151
type input "50"
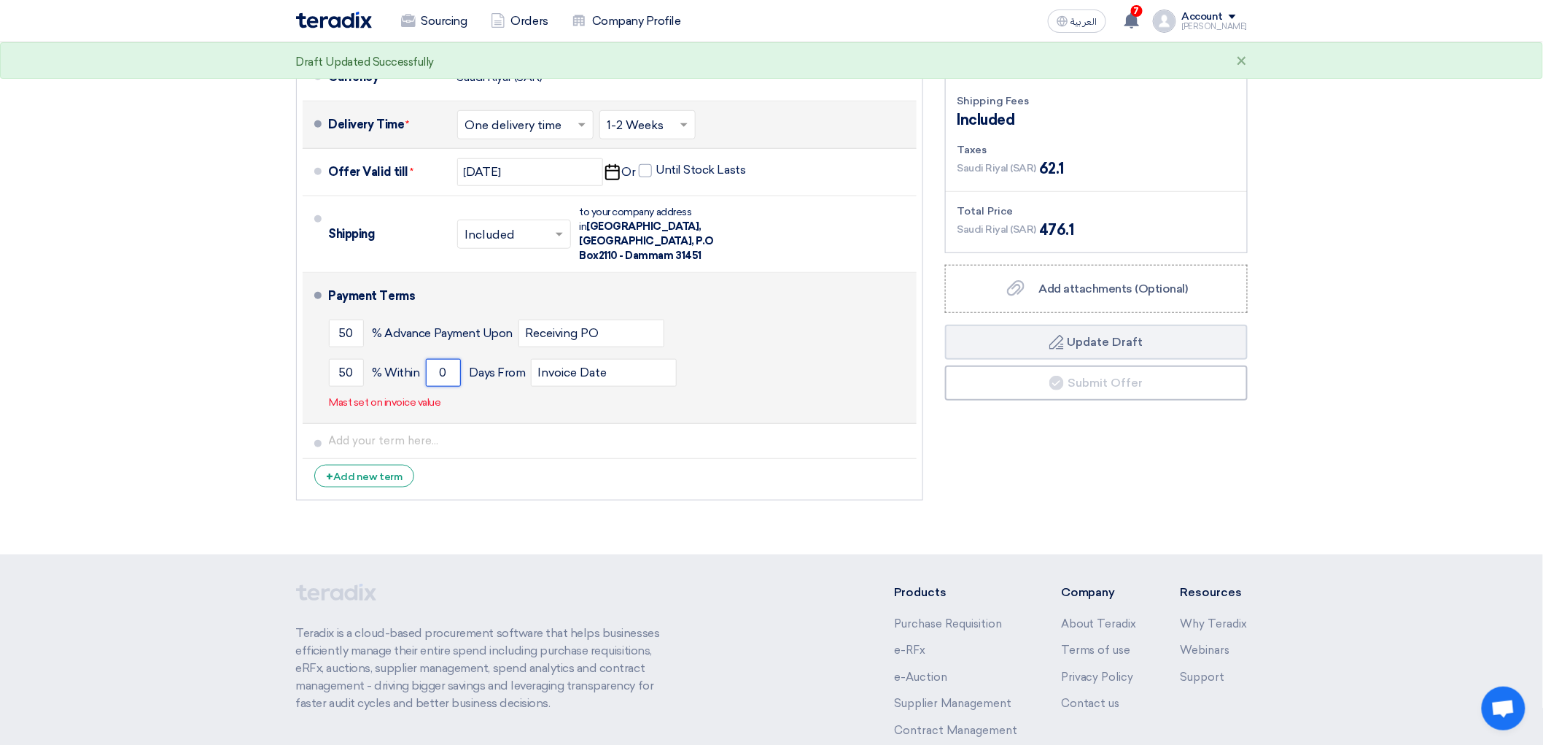
drag, startPoint x: 411, startPoint y: 449, endPoint x: 397, endPoint y: 457, distance: 15.8
click at [426, 387] on input "0" at bounding box center [443, 373] width 35 height 28
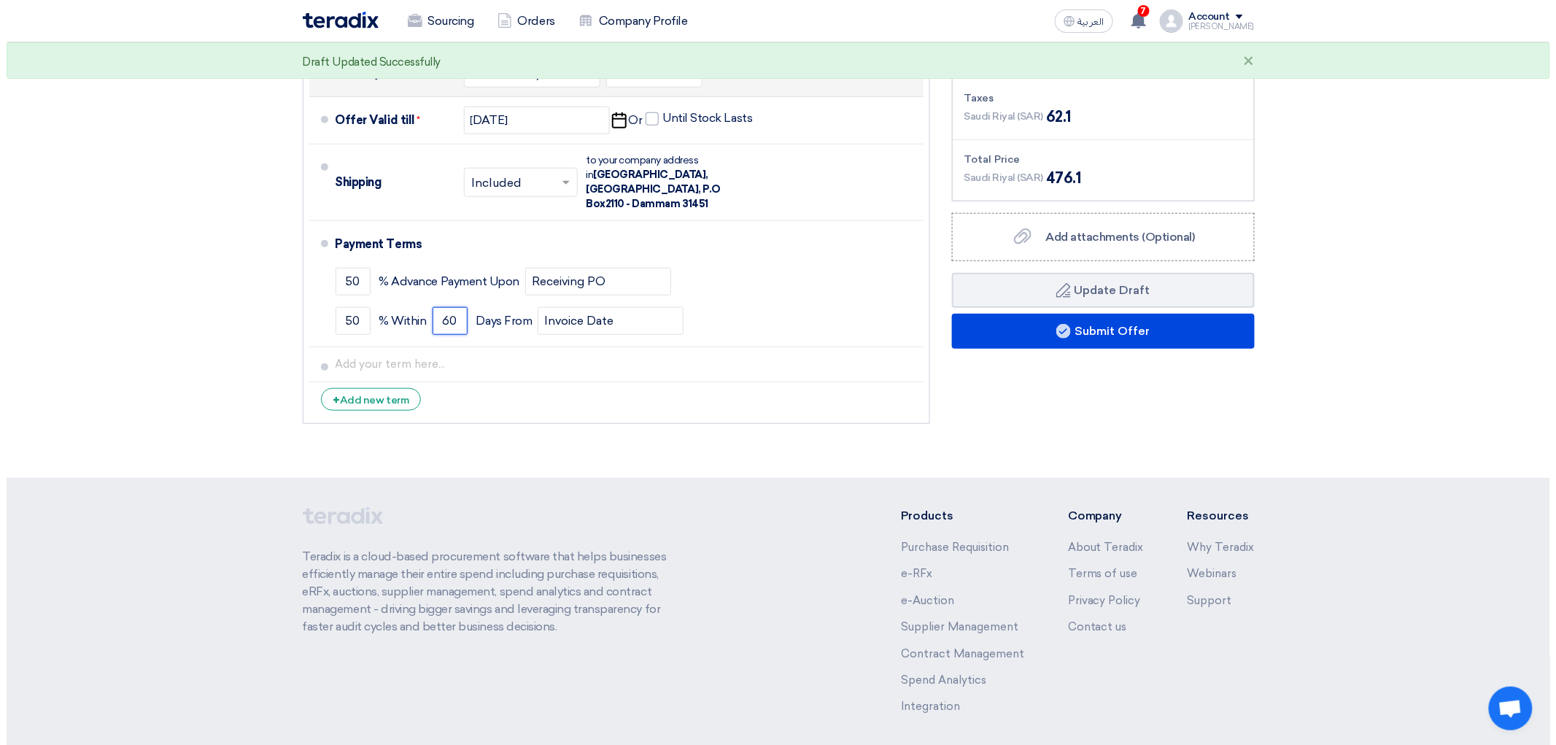
scroll to position [324, 0]
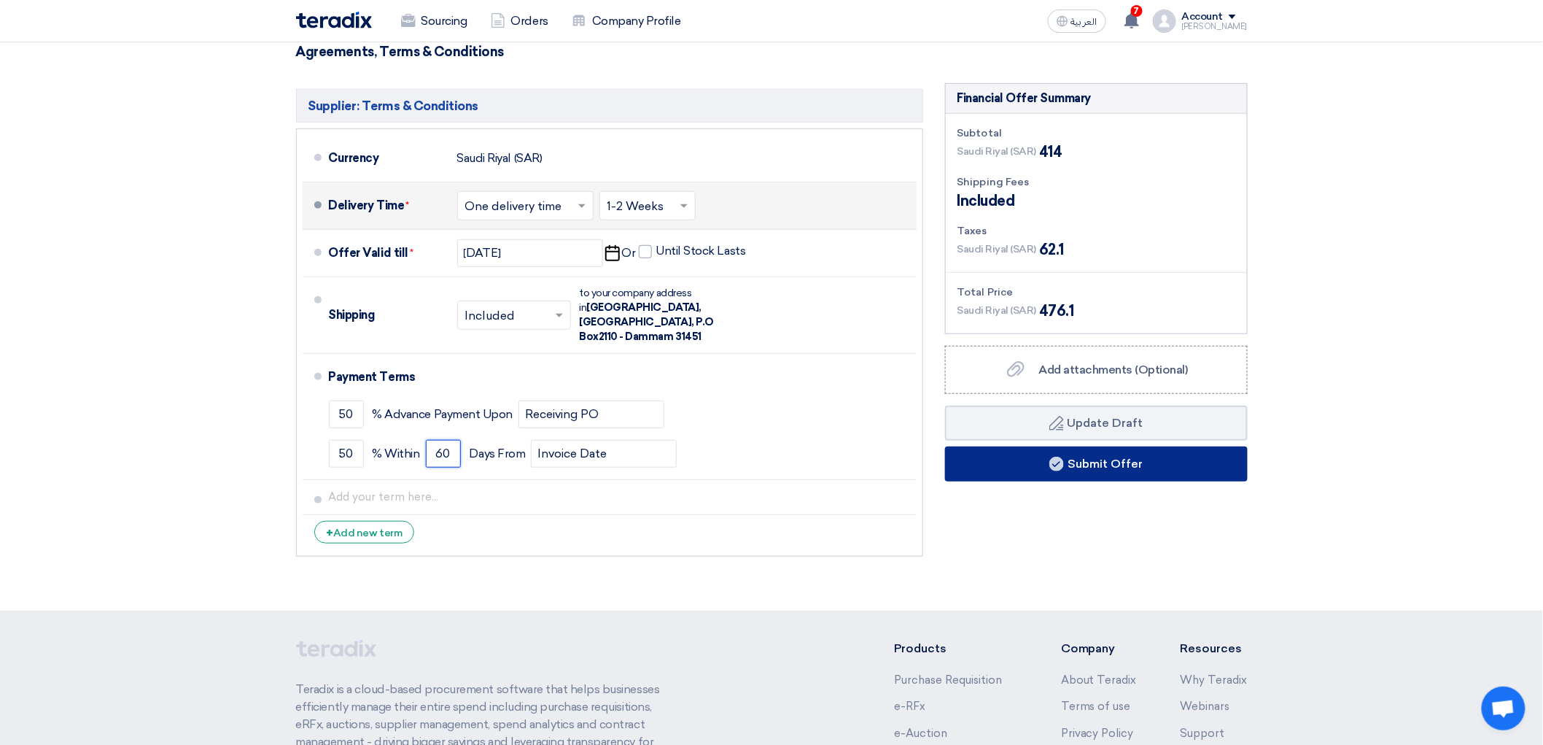
type input "60"
click at [1161, 481] on button "Submit Offer" at bounding box center [1096, 463] width 303 height 35
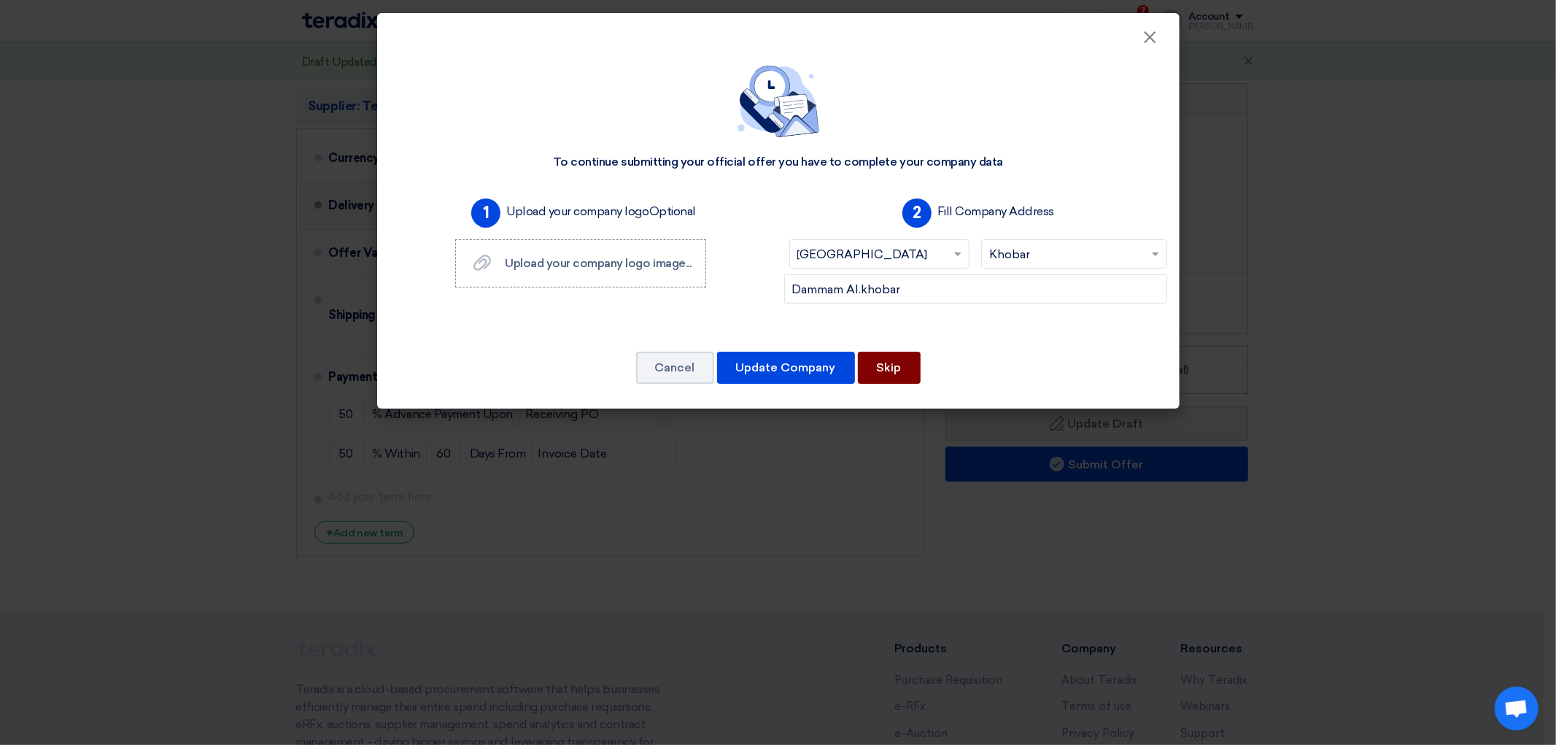
click at [908, 384] on button "Skip" at bounding box center [889, 368] width 63 height 32
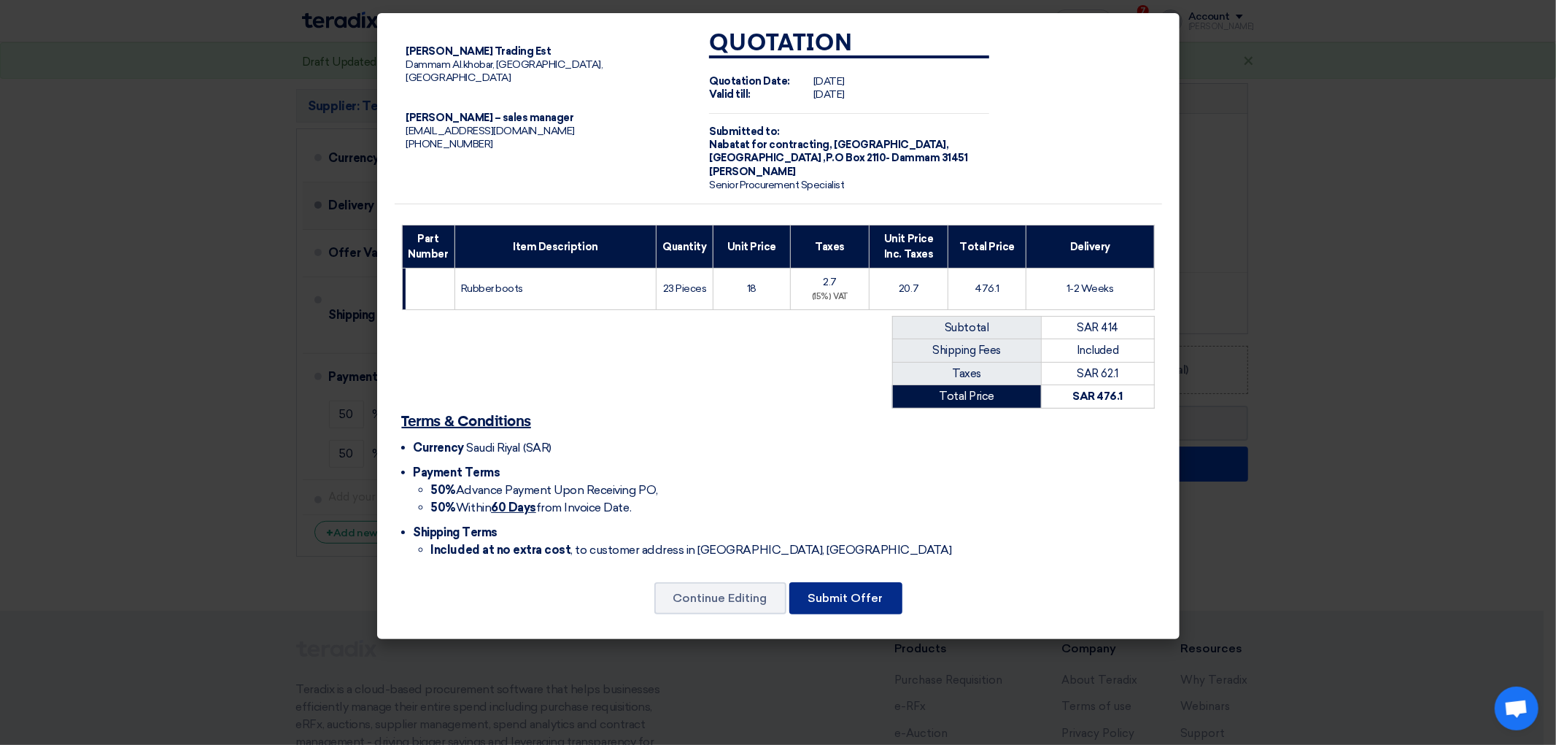
click at [858, 614] on button "Submit Offer" at bounding box center [845, 598] width 113 height 32
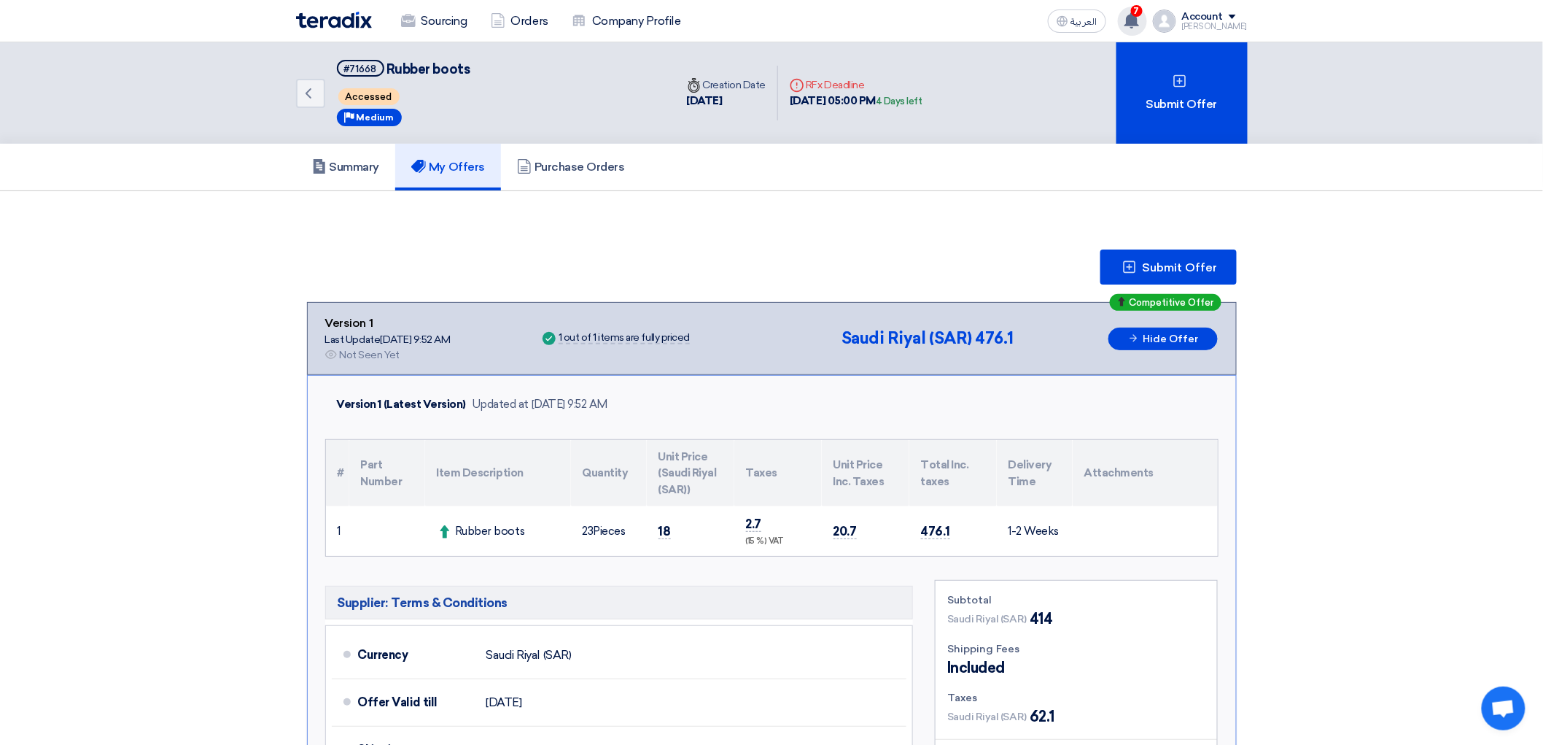
click at [1147, 20] on div "7 New request received, check details and submit your quotation now! 1 hours ag…" at bounding box center [1132, 21] width 29 height 29
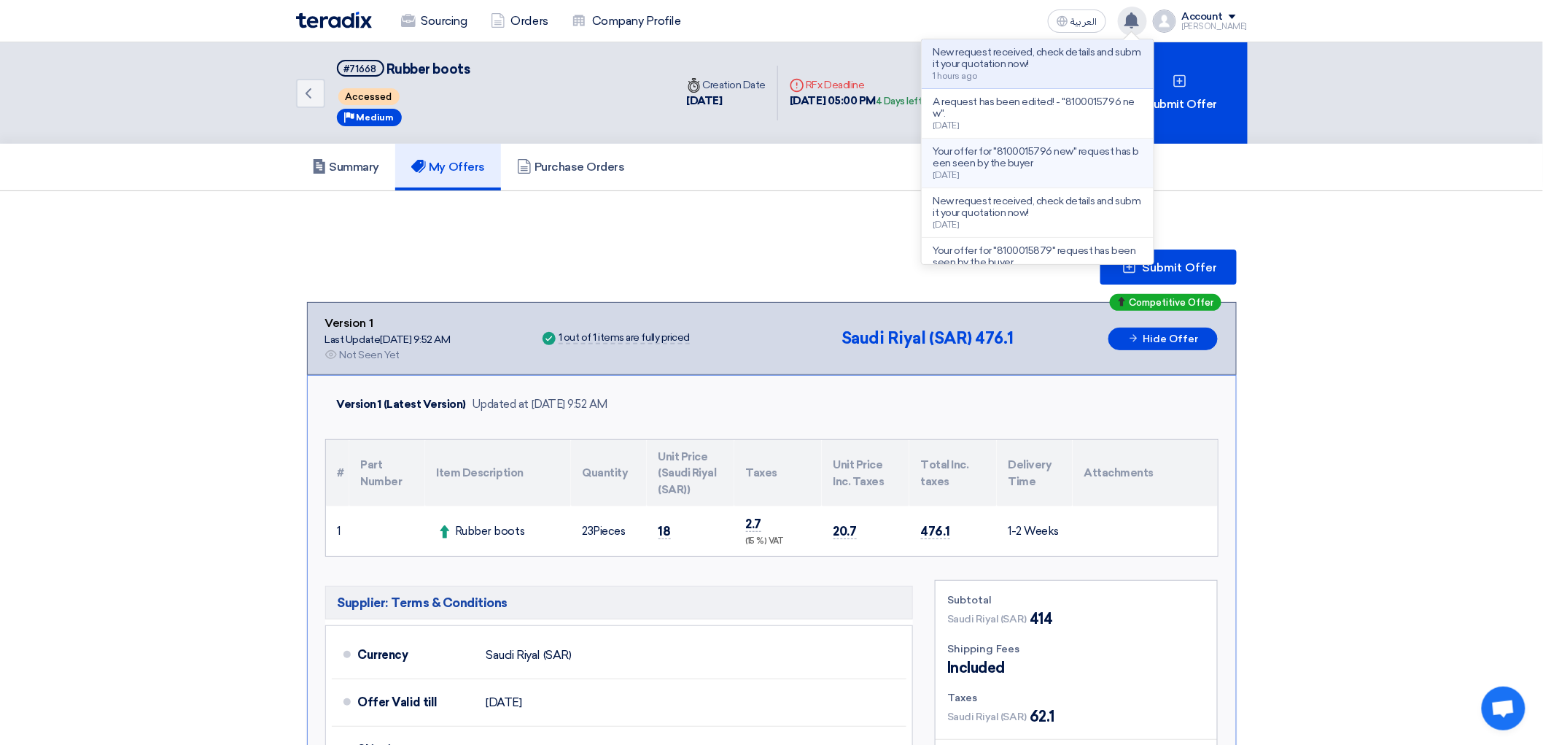
click at [1099, 169] on p "Your offer for "8100015796 new" request has been seen by the buyer" at bounding box center [1037, 157] width 209 height 23
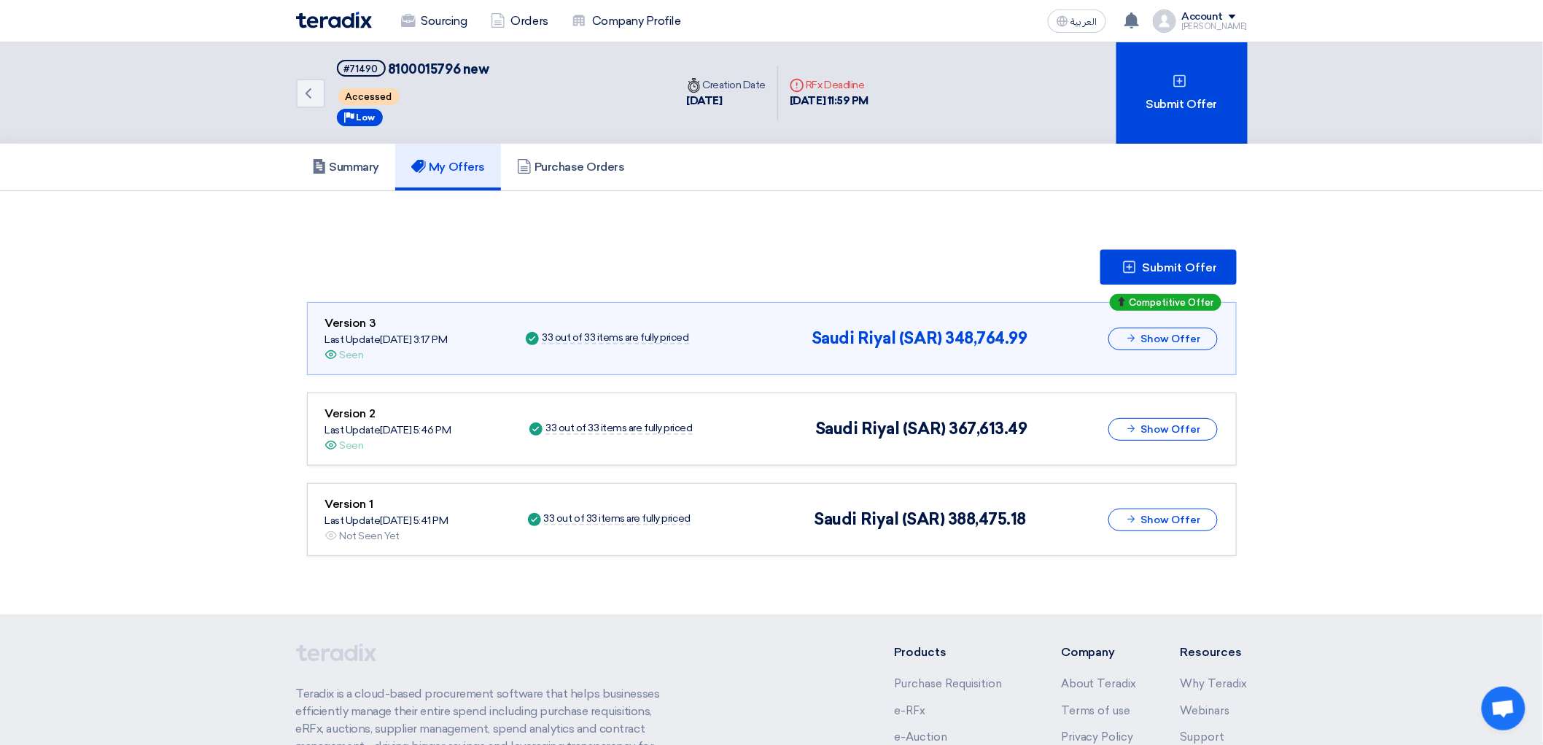
scroll to position [8, 0]
